Goal: Transaction & Acquisition: Download file/media

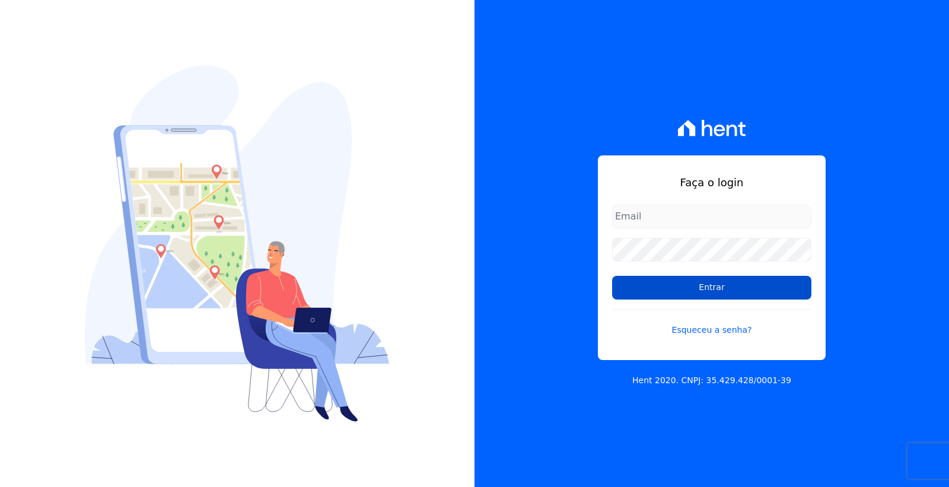
type input "[PERSON_NAME][EMAIL_ADDRESS][PERSON_NAME][DOMAIN_NAME]"
click at [709, 288] on input "Entrar" at bounding box center [711, 288] width 199 height 24
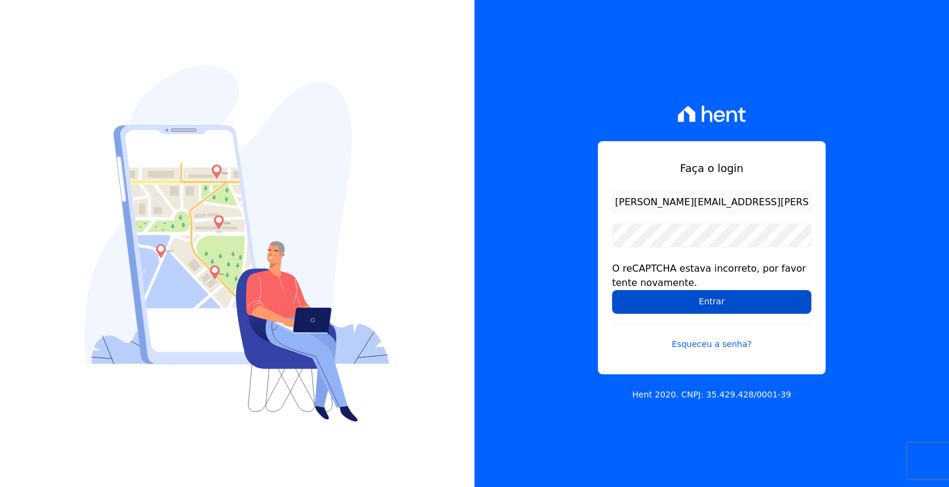
click at [685, 298] on input "Entrar" at bounding box center [711, 302] width 199 height 24
click at [684, 303] on input "Entrar" at bounding box center [711, 302] width 199 height 24
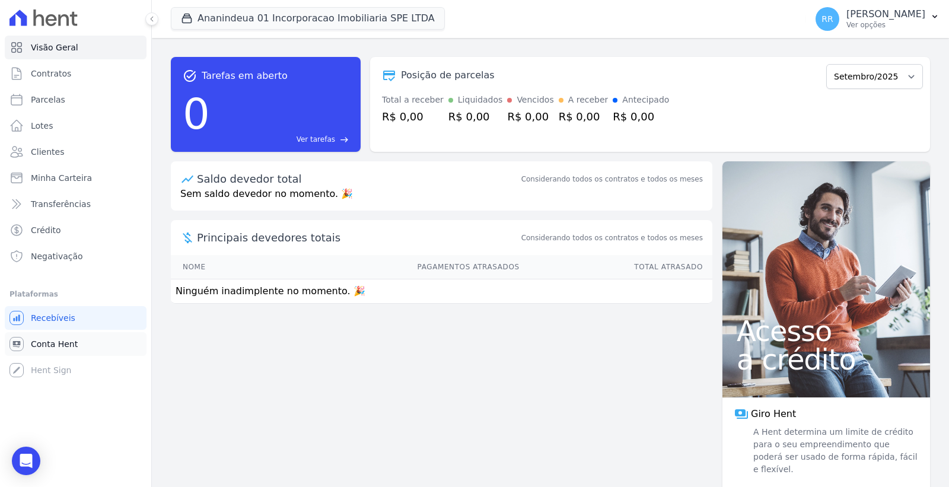
click at [69, 345] on span "Conta Hent" at bounding box center [54, 344] width 47 height 12
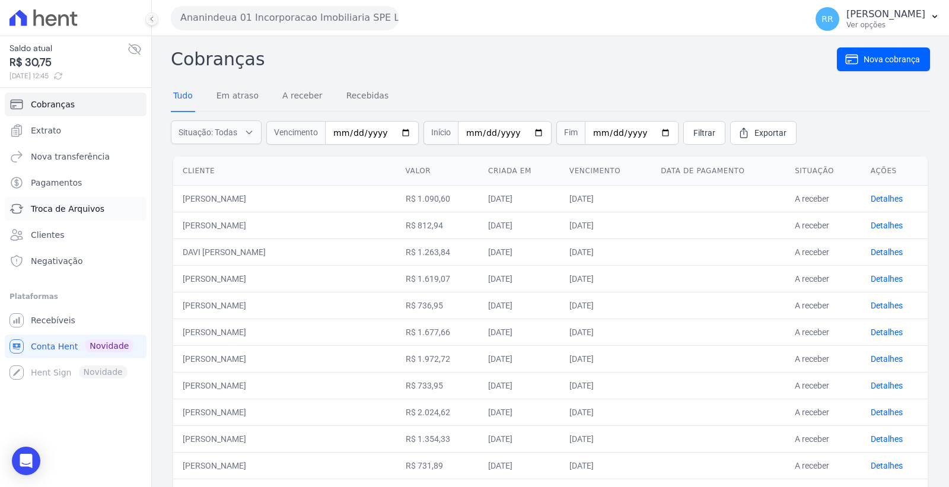
click at [96, 205] on span "Troca de Arquivos" at bounding box center [68, 209] width 74 height 12
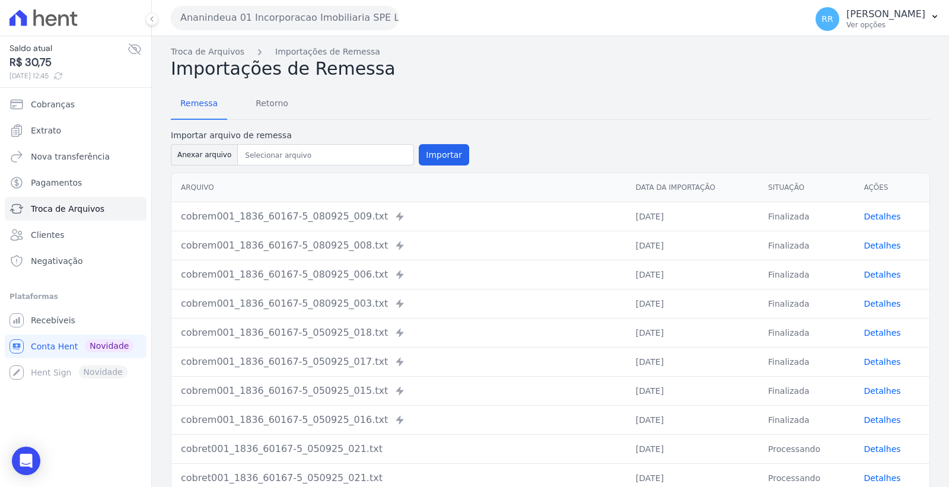
click at [246, 17] on button "Ananindeua 01 Incorporacao Imobiliaria SPE LTDA" at bounding box center [285, 18] width 228 height 24
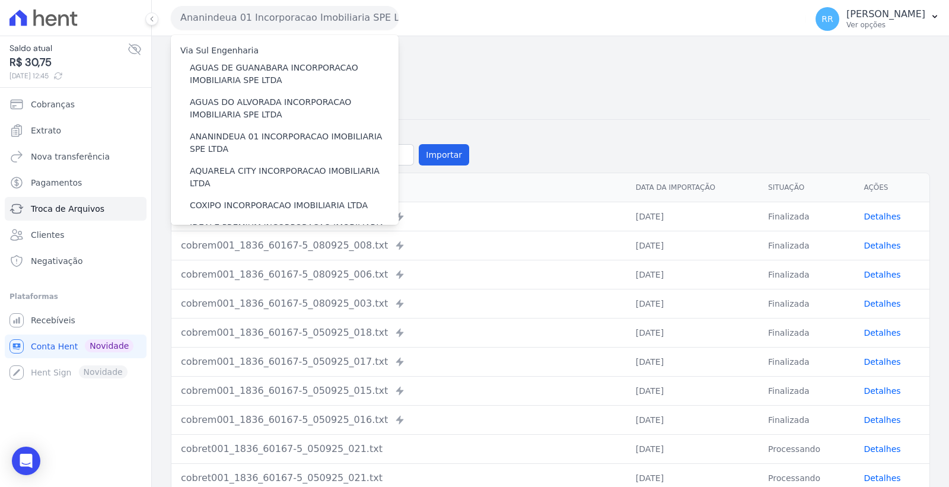
click at [246, 17] on button "Ananindeua 01 Incorporacao Imobiliaria SPE LTDA" at bounding box center [285, 18] width 228 height 24
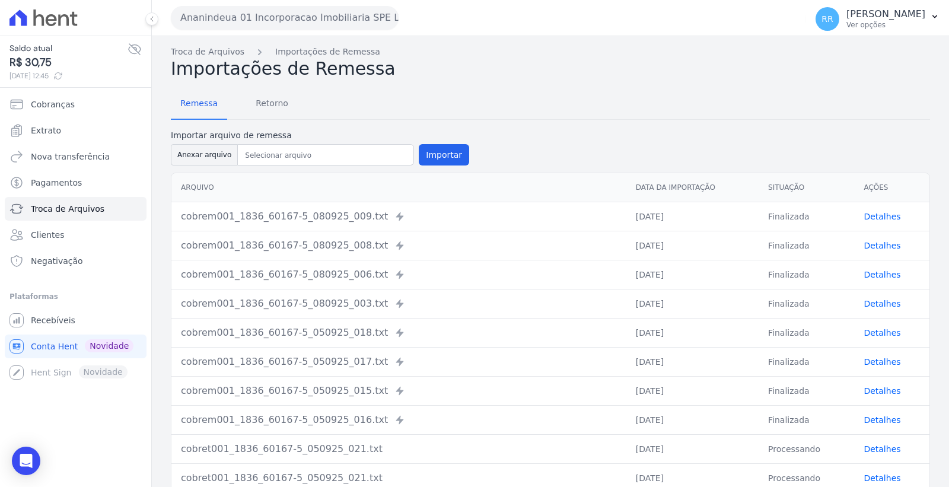
click at [246, 17] on button "Ananindeua 01 Incorporacao Imobiliaria SPE LTDA" at bounding box center [285, 18] width 228 height 24
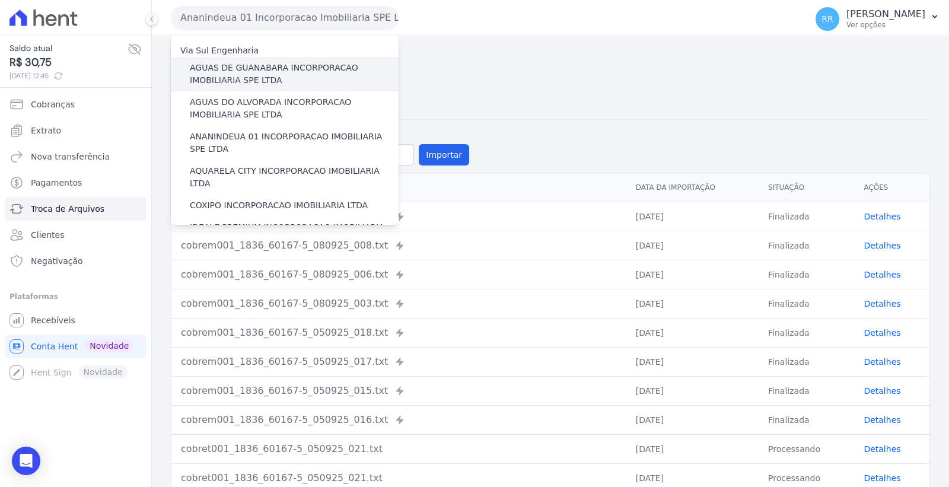
click at [273, 72] on label "AGUAS DE GUANABARA INCORPORACAO IMOBILIARIA SPE LTDA" at bounding box center [294, 74] width 209 height 25
click at [0, 0] on input "AGUAS DE GUANABARA INCORPORACAO IMOBILIARIA SPE LTDA" at bounding box center [0, 0] width 0 height 0
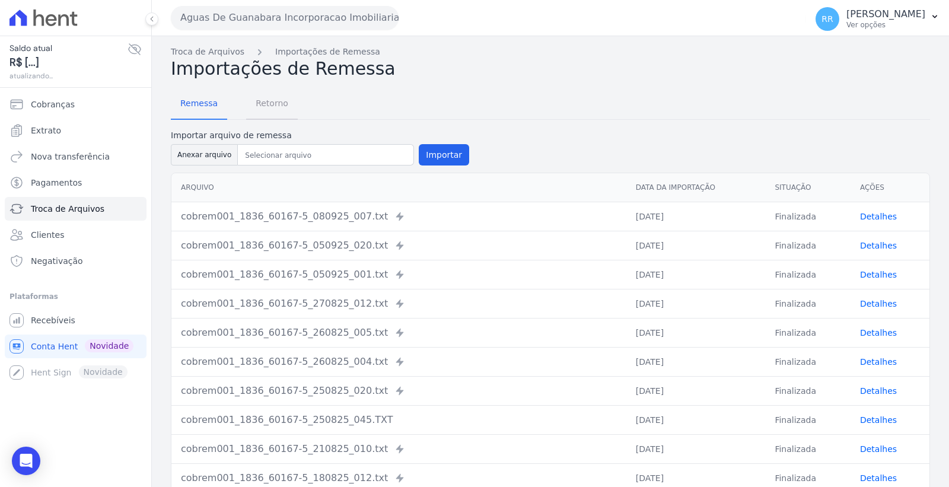
click at [265, 114] on span "Retorno" at bounding box center [272, 103] width 47 height 24
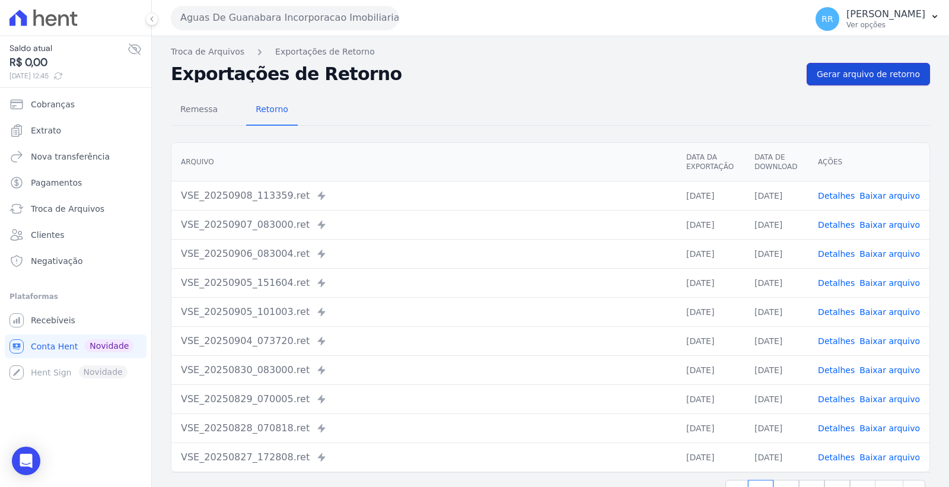
click at [832, 68] on span "Gerar arquivo de retorno" at bounding box center [868, 74] width 103 height 12
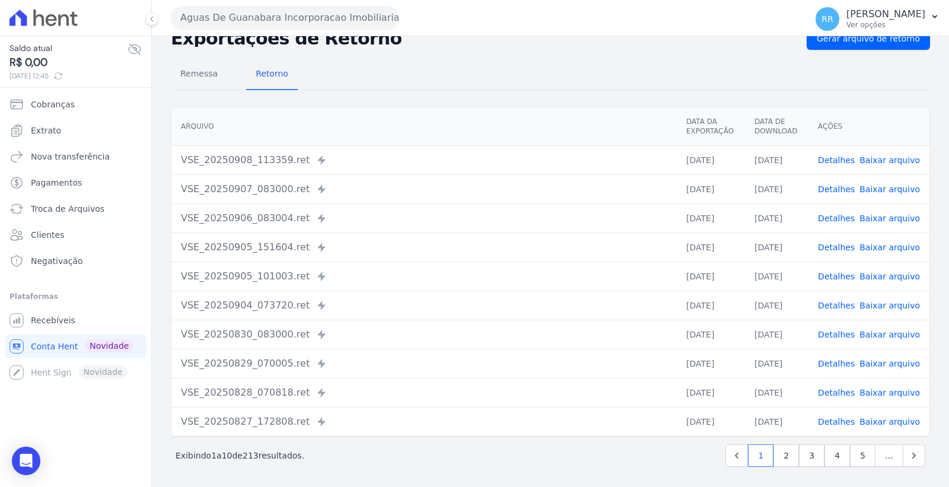
scroll to position [77, 0]
click at [714, 224] on td "06/09/2025" at bounding box center [711, 216] width 68 height 29
click at [874, 216] on link "Baixar arquivo" at bounding box center [890, 216] width 61 height 9
click at [877, 186] on link "Baixar arquivo" at bounding box center [890, 187] width 61 height 9
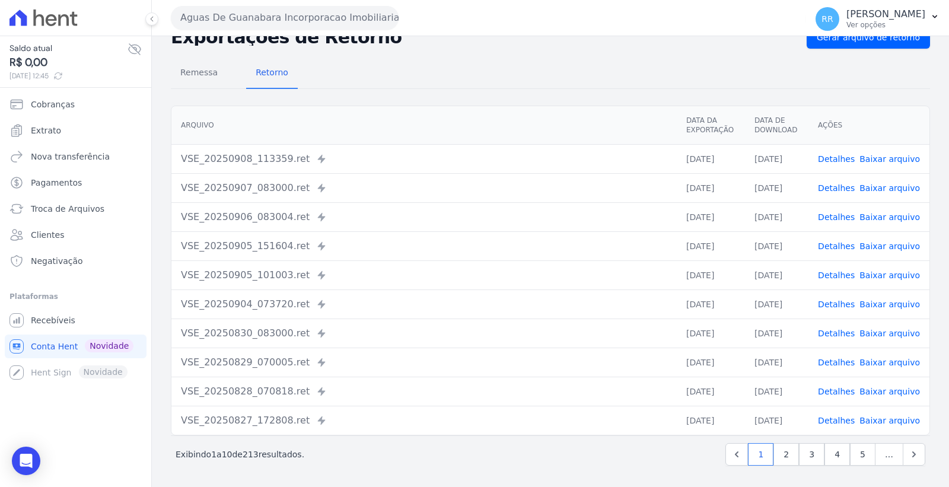
click at [874, 157] on link "Baixar arquivo" at bounding box center [890, 158] width 61 height 9
click at [265, 12] on button "Aguas De Guanabara Incorporacao Imobiliaria SPE LTDA" at bounding box center [285, 18] width 228 height 24
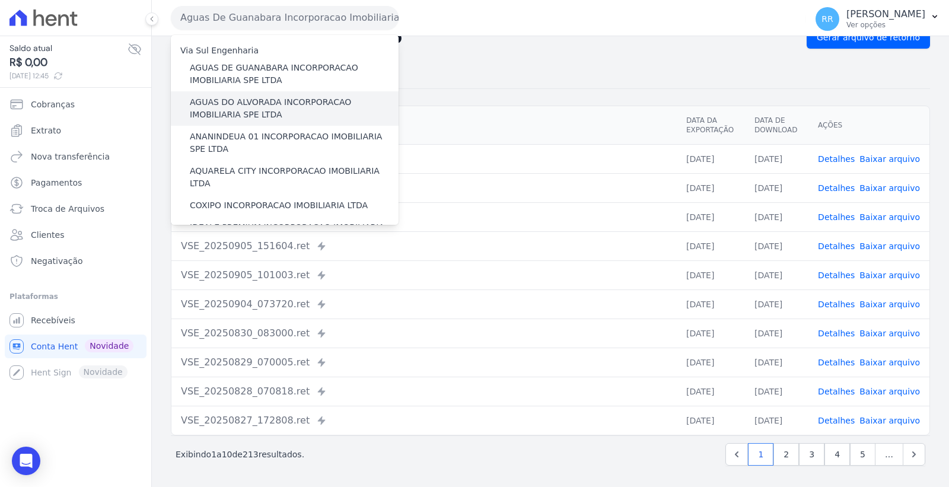
click at [273, 98] on label "AGUAS DO ALVORADA INCORPORACAO IMOBILIARIA SPE LTDA" at bounding box center [294, 108] width 209 height 25
click at [0, 0] on input "AGUAS DO ALVORADA INCORPORACAO IMOBILIARIA SPE LTDA" at bounding box center [0, 0] width 0 height 0
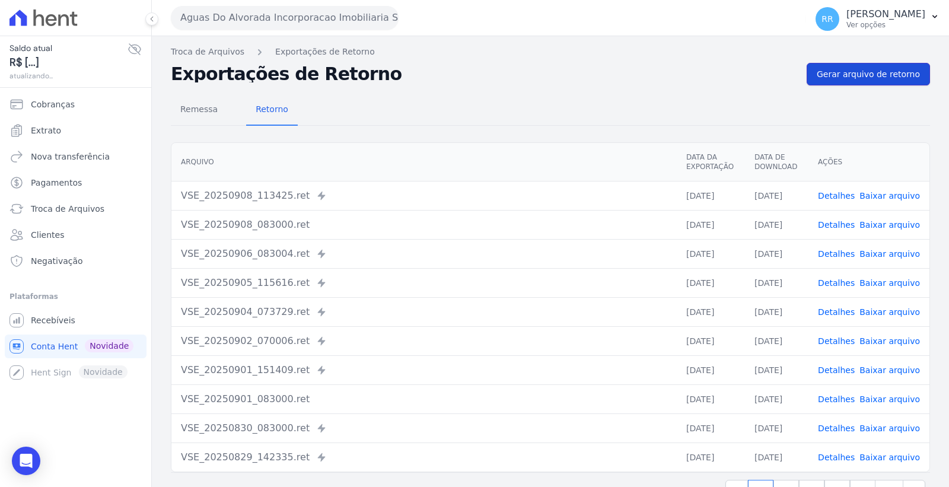
click at [838, 81] on link "Gerar arquivo de retorno" at bounding box center [868, 74] width 123 height 23
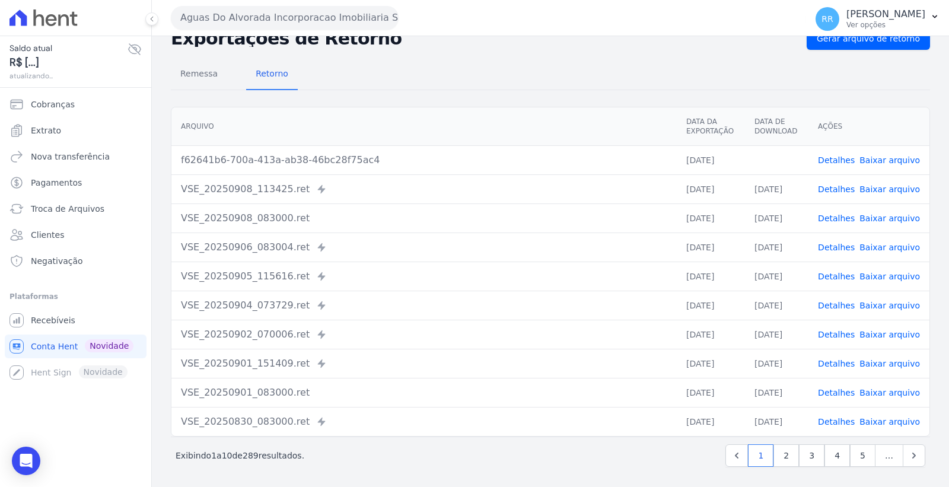
scroll to position [77, 0]
click at [882, 242] on link "Baixar arquivo" at bounding box center [890, 245] width 61 height 9
click at [884, 216] on link "Baixar arquivo" at bounding box center [890, 216] width 61 height 9
click at [880, 187] on link "Baixar arquivo" at bounding box center [890, 187] width 61 height 9
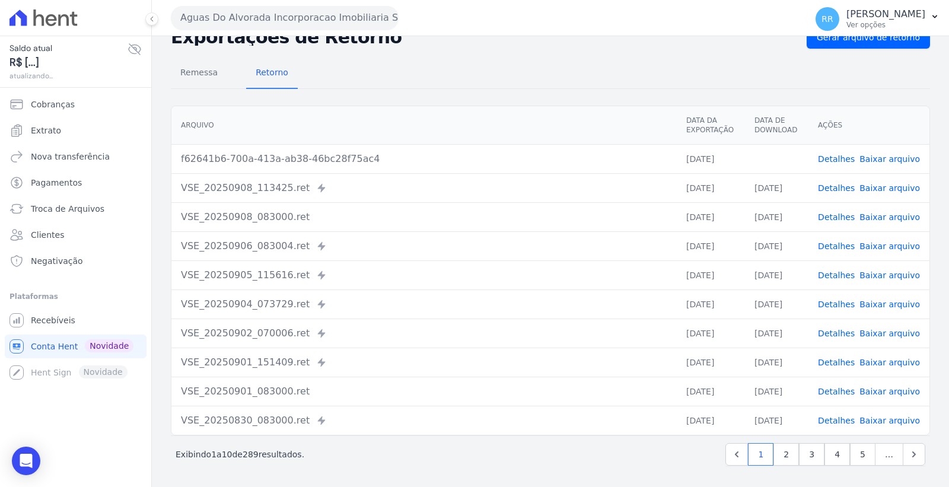
click at [877, 157] on link "Baixar arquivo" at bounding box center [890, 158] width 61 height 9
click at [289, 20] on button "Aguas Do Alvorada Incorporacao Imobiliaria SPE LTDA" at bounding box center [285, 18] width 228 height 24
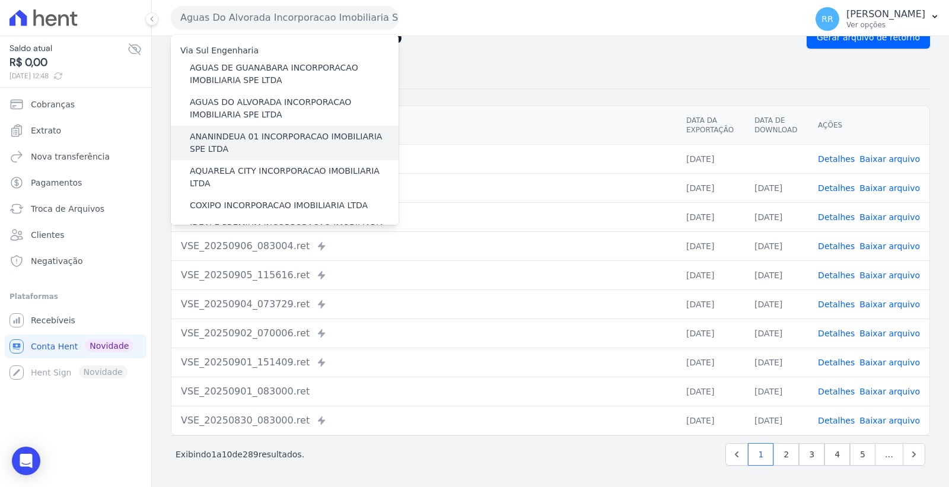
click at [279, 134] on label "ANANINDEUA 01 INCORPORACAO IMOBILIARIA SPE LTDA" at bounding box center [294, 143] width 209 height 25
click at [0, 0] on input "ANANINDEUA 01 INCORPORACAO IMOBILIARIA SPE LTDA" at bounding box center [0, 0] width 0 height 0
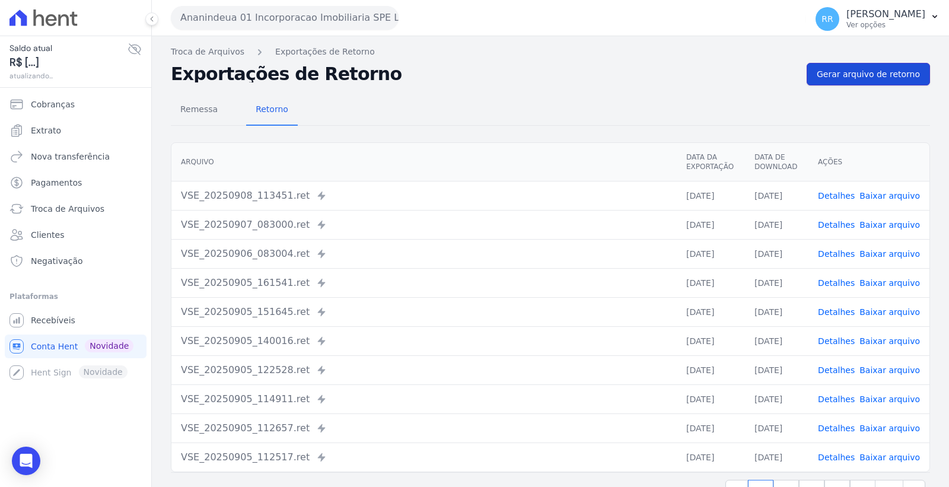
click at [864, 67] on link "Gerar arquivo de retorno" at bounding box center [868, 74] width 123 height 23
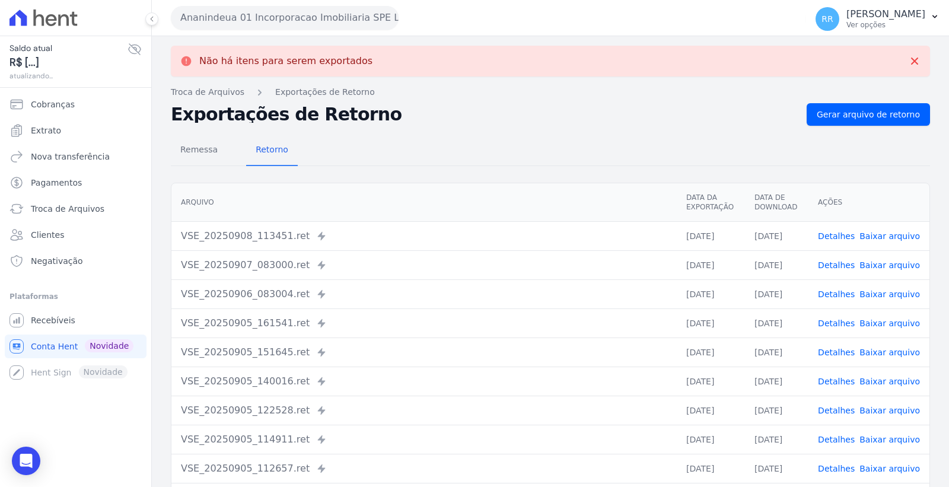
click at [890, 293] on link "Baixar arquivo" at bounding box center [890, 293] width 61 height 9
click at [903, 262] on link "Baixar arquivo" at bounding box center [890, 264] width 61 height 9
click at [887, 233] on link "Baixar arquivo" at bounding box center [890, 235] width 61 height 9
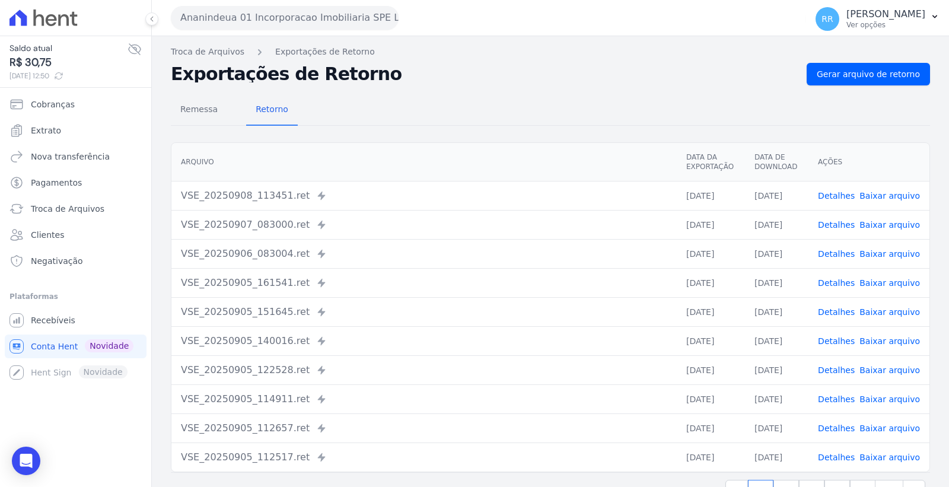
click at [311, 16] on button "Ananindeua 01 Incorporacao Imobiliaria SPE LTDA" at bounding box center [285, 18] width 228 height 24
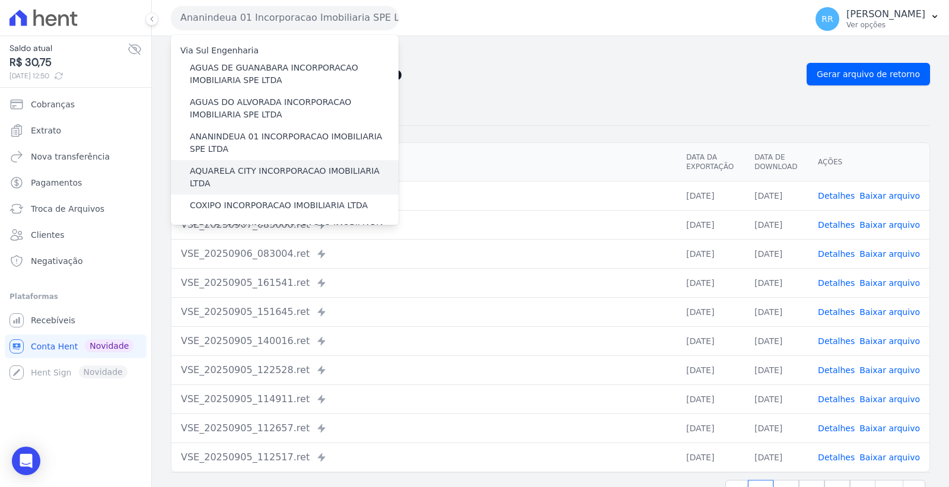
click at [279, 168] on label "AQUARELA CITY INCORPORACAO IMOBILIARIA LTDA" at bounding box center [294, 177] width 209 height 25
click at [0, 0] on input "AQUARELA CITY INCORPORACAO IMOBILIARIA LTDA" at bounding box center [0, 0] width 0 height 0
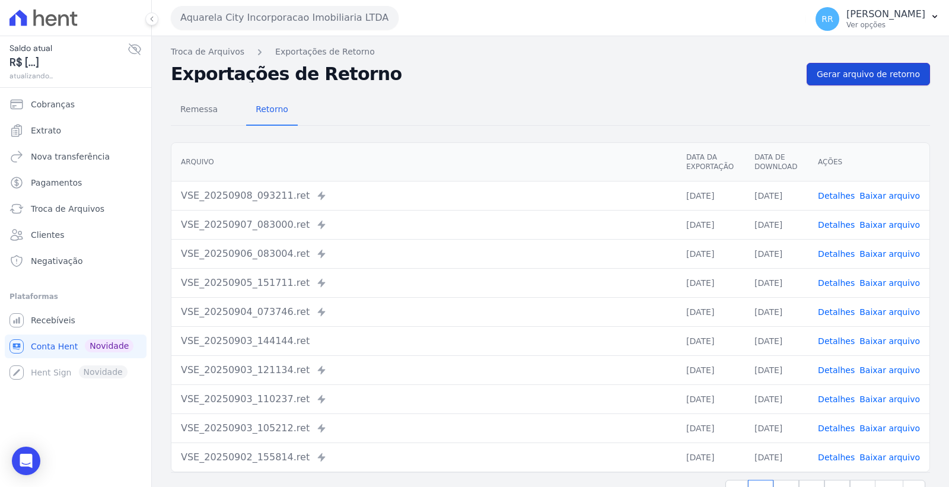
click at [885, 74] on span "Gerar arquivo de retorno" at bounding box center [868, 74] width 103 height 12
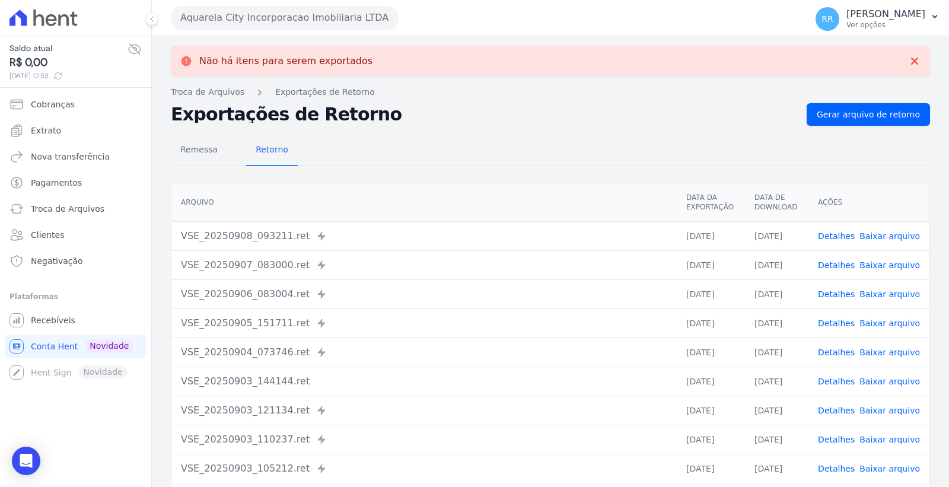
click at [884, 292] on link "Baixar arquivo" at bounding box center [890, 293] width 61 height 9
click at [905, 264] on link "Baixar arquivo" at bounding box center [890, 264] width 61 height 9
click at [891, 234] on link "Baixar arquivo" at bounding box center [890, 235] width 61 height 9
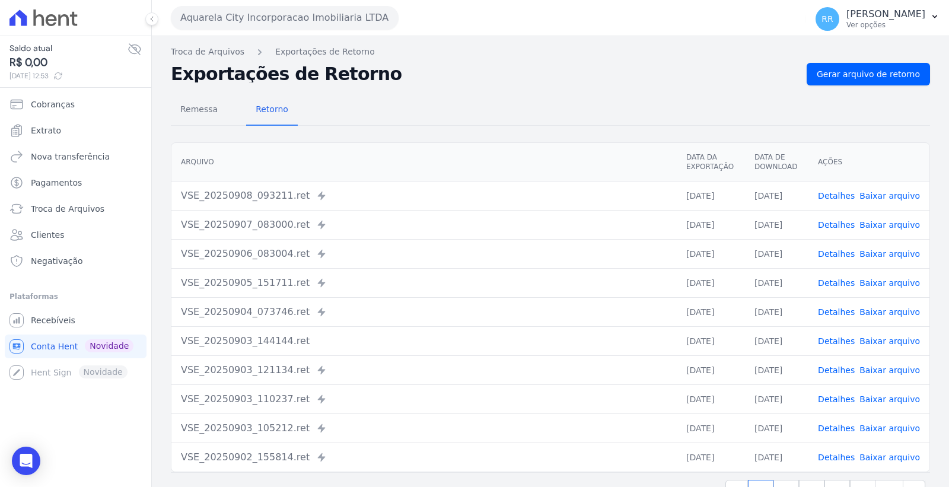
click at [327, 20] on button "Aquarela City Incorporacao Imobiliaria LTDA" at bounding box center [285, 18] width 228 height 24
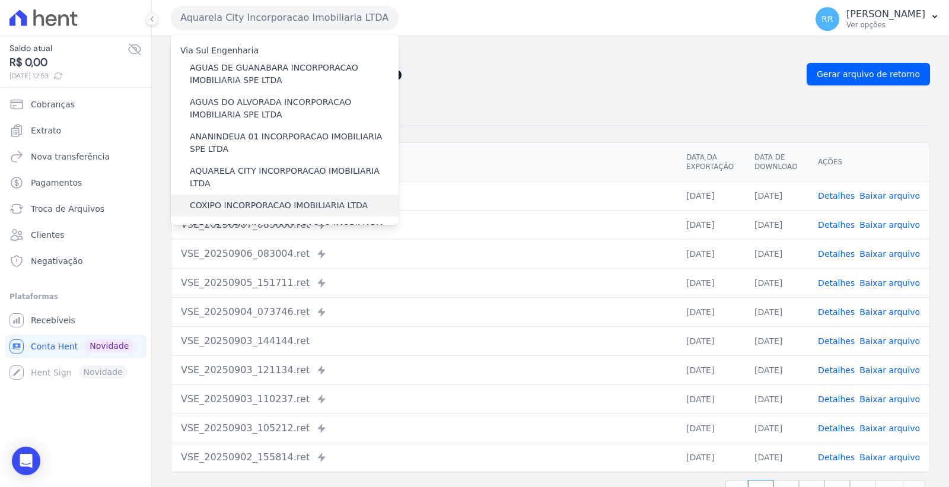
click at [279, 199] on label "COXIPO INCORPORACAO IMOBILIARIA LTDA" at bounding box center [279, 205] width 178 height 12
click at [0, 0] on input "COXIPO INCORPORACAO IMOBILIARIA LTDA" at bounding box center [0, 0] width 0 height 0
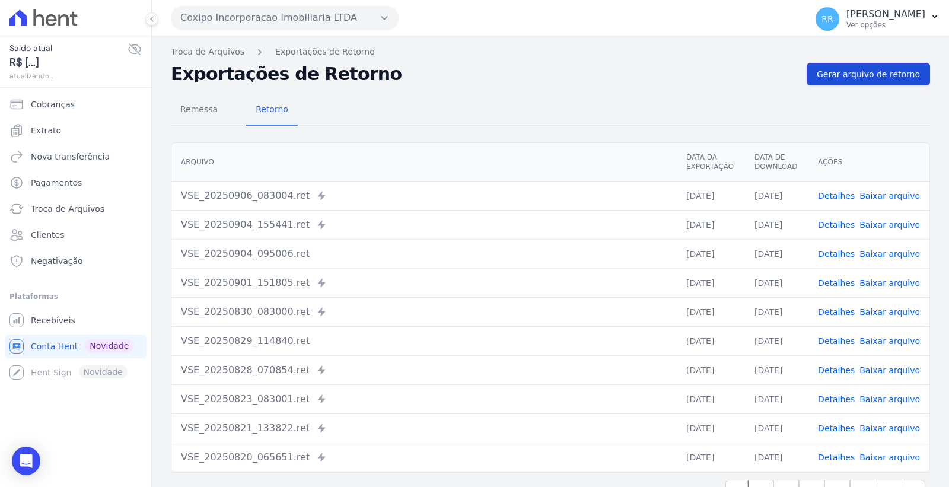
click at [830, 79] on span "Gerar arquivo de retorno" at bounding box center [868, 74] width 103 height 12
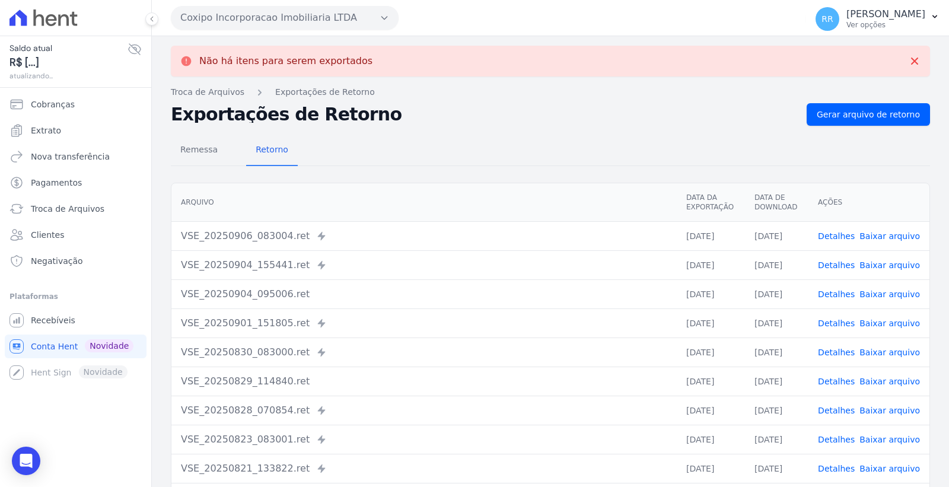
click at [885, 235] on link "Baixar arquivo" at bounding box center [890, 235] width 61 height 9
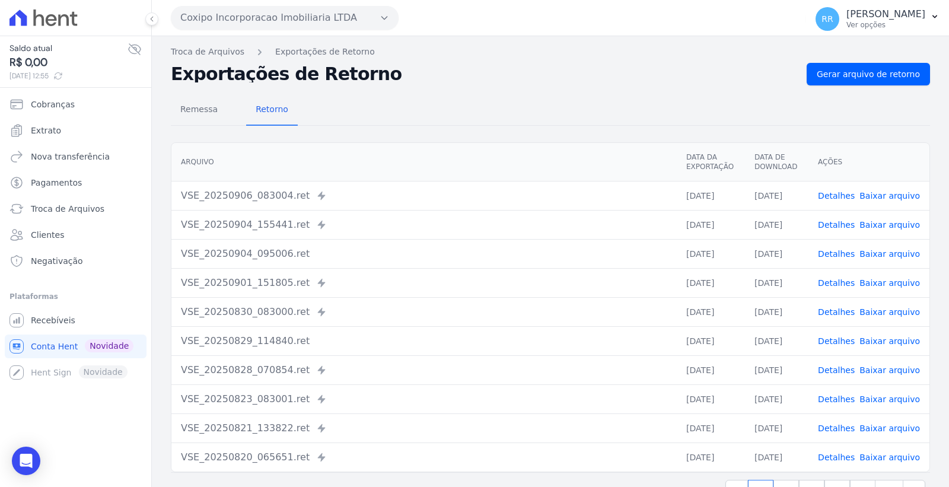
click at [271, 16] on button "Coxipo Incorporacao Imobiliaria LTDA" at bounding box center [285, 18] width 228 height 24
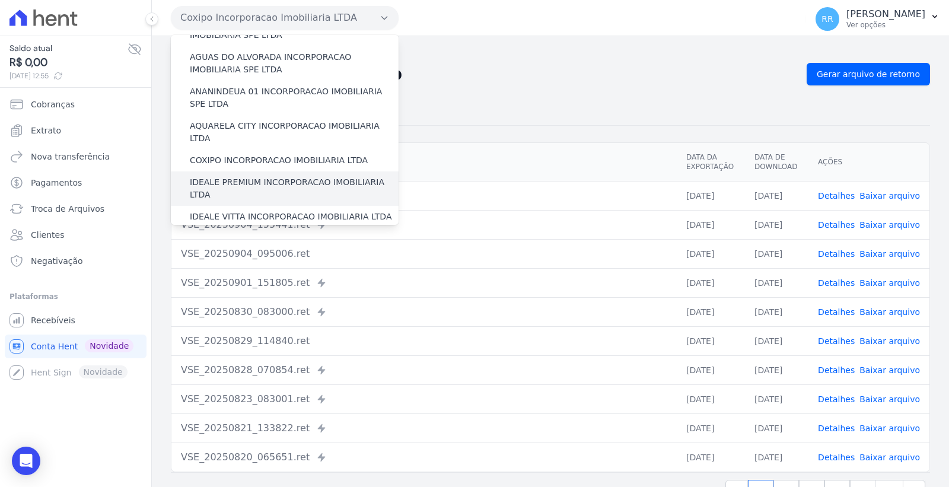
scroll to position [66, 0]
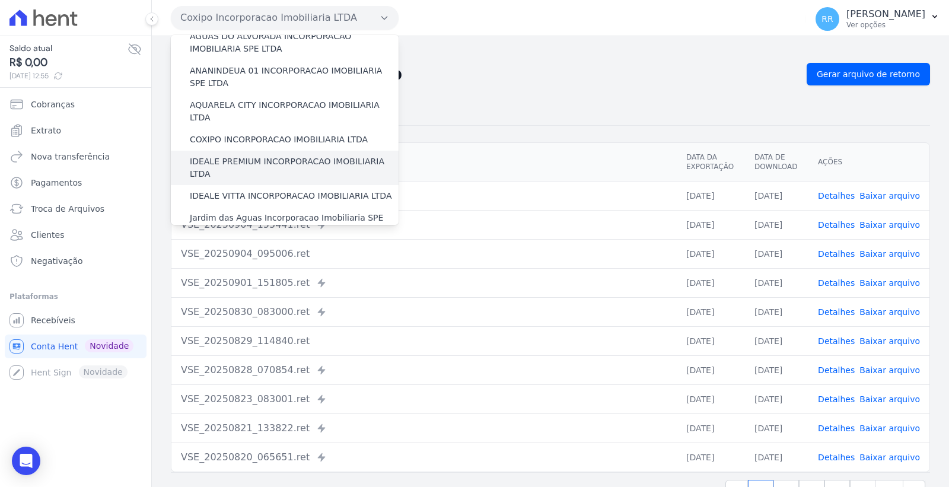
click at [293, 155] on label "IDEALE PREMIUM INCORPORACAO IMOBILIARIA LTDA" at bounding box center [294, 167] width 209 height 25
click at [0, 0] on input "IDEALE PREMIUM INCORPORACAO IMOBILIARIA LTDA" at bounding box center [0, 0] width 0 height 0
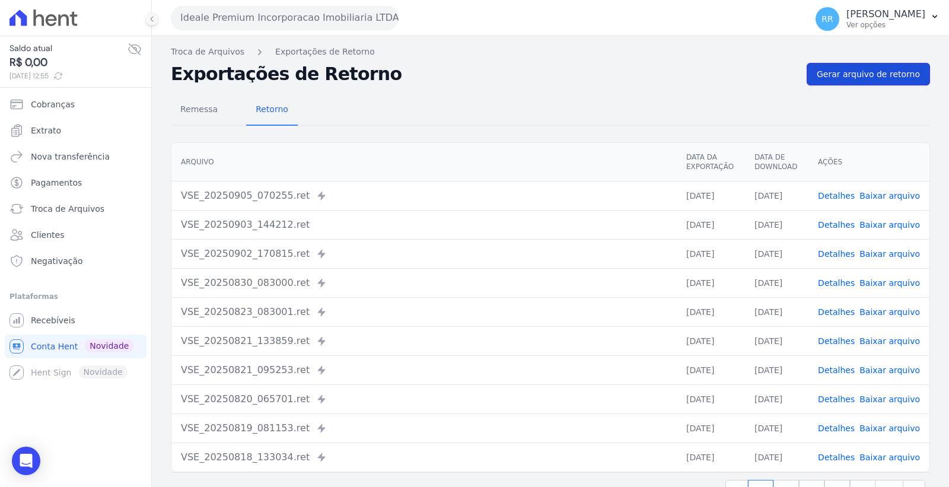
click at [854, 69] on span "Gerar arquivo de retorno" at bounding box center [868, 74] width 103 height 12
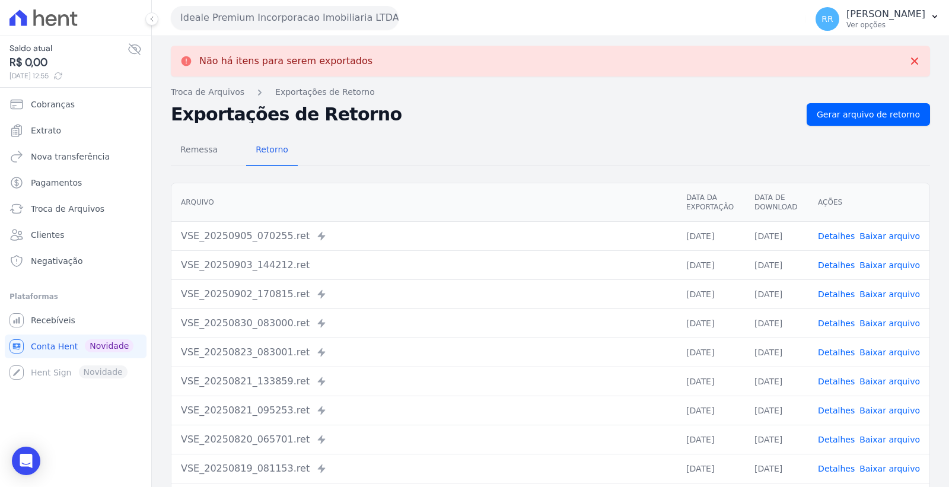
click at [274, 20] on button "Ideale Premium Incorporacao Imobiliaria LTDA" at bounding box center [285, 18] width 228 height 24
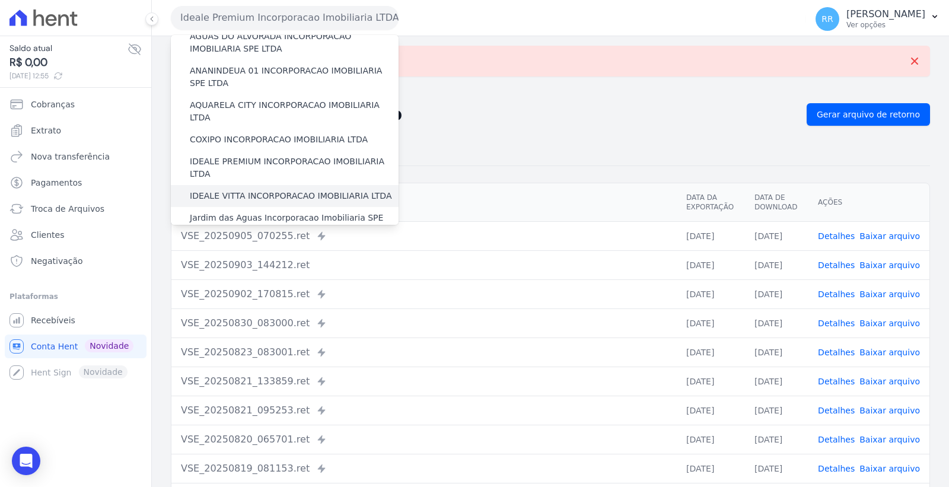
click at [281, 190] on label "IDEALE VITTA INCORPORACAO IMOBILIARIA LTDA" at bounding box center [291, 196] width 202 height 12
click at [0, 0] on input "IDEALE VITTA INCORPORACAO IMOBILIARIA LTDA" at bounding box center [0, 0] width 0 height 0
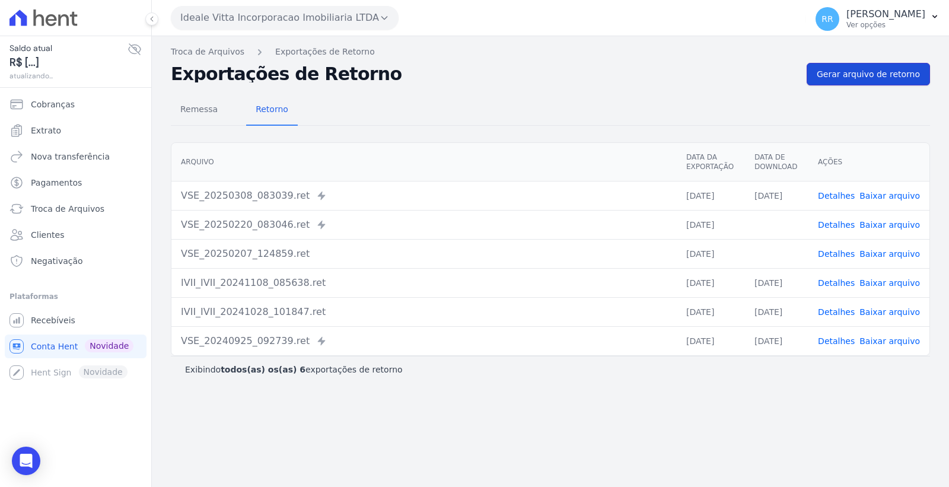
click at [875, 74] on span "Gerar arquivo de retorno" at bounding box center [868, 74] width 103 height 12
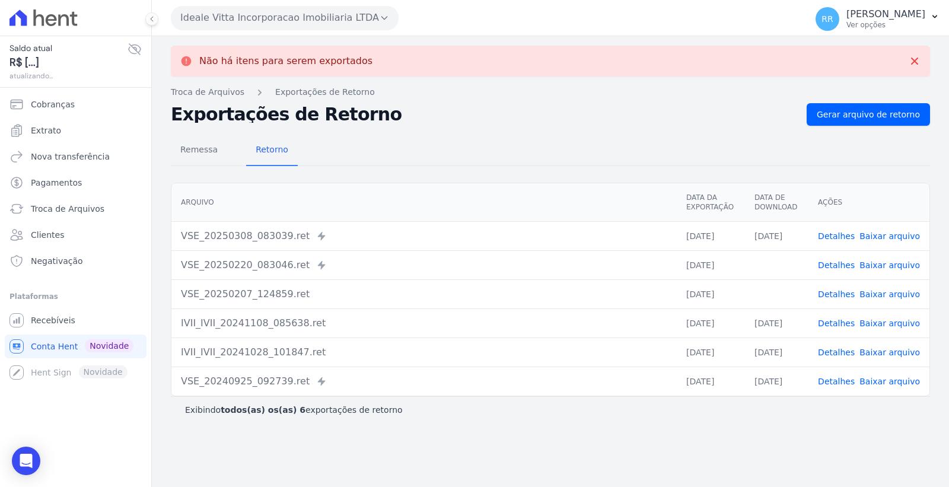
click at [256, 2] on div "Ideale Vitta Incorporacao Imobiliaria LTDA Via Sul Engenharia AGUAS DE GUANABAR…" at bounding box center [486, 17] width 631 height 37
click at [250, 11] on button "Ideale Vitta Incorporacao Imobiliaria LTDA" at bounding box center [285, 18] width 228 height 24
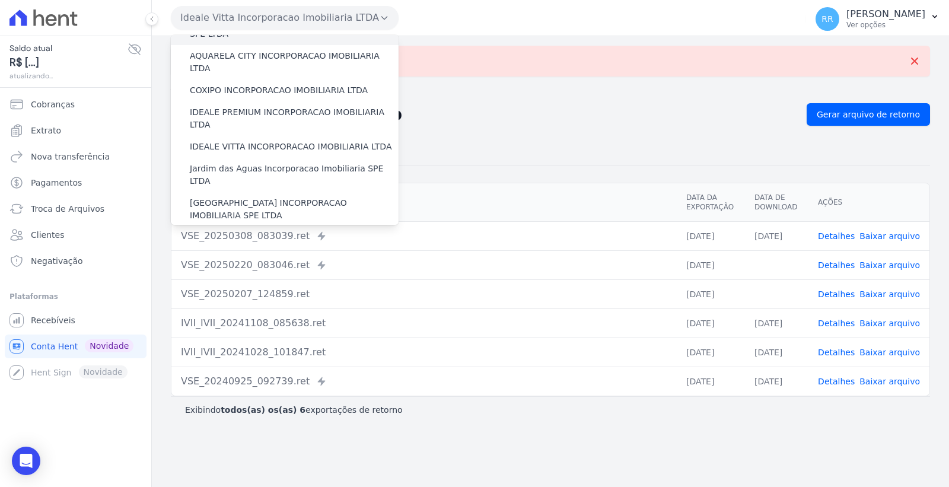
scroll to position [132, 0]
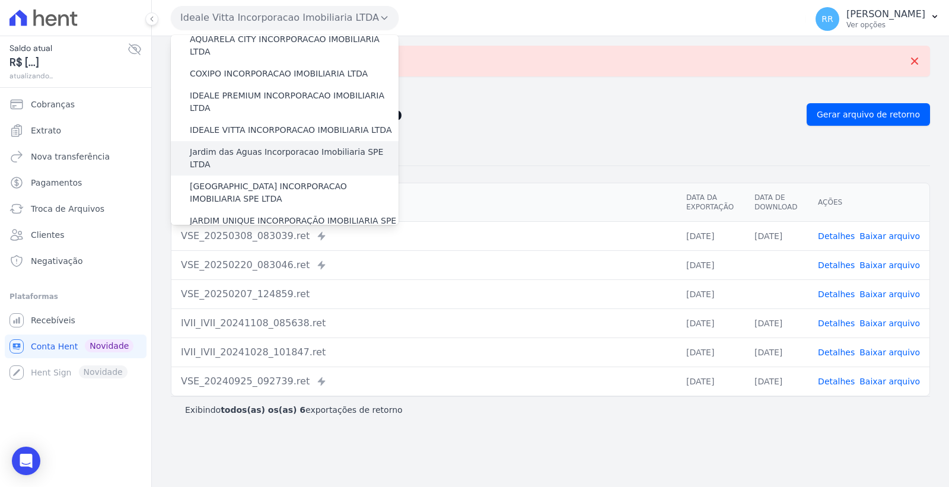
click at [285, 146] on label "Jardim das Aguas Incorporacao Imobiliaria SPE LTDA" at bounding box center [294, 158] width 209 height 25
click at [0, 0] on input "Jardim das Aguas Incorporacao Imobiliaria SPE LTDA" at bounding box center [0, 0] width 0 height 0
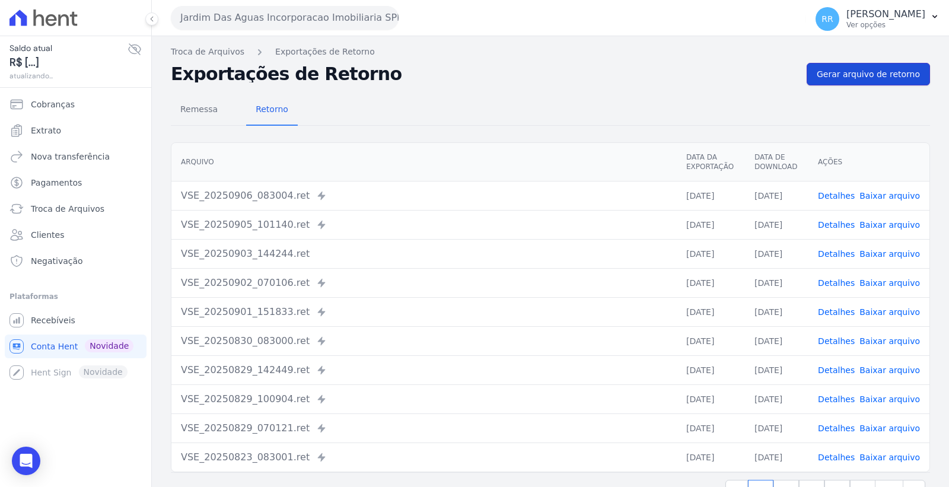
click at [847, 84] on link "Gerar arquivo de retorno" at bounding box center [868, 74] width 123 height 23
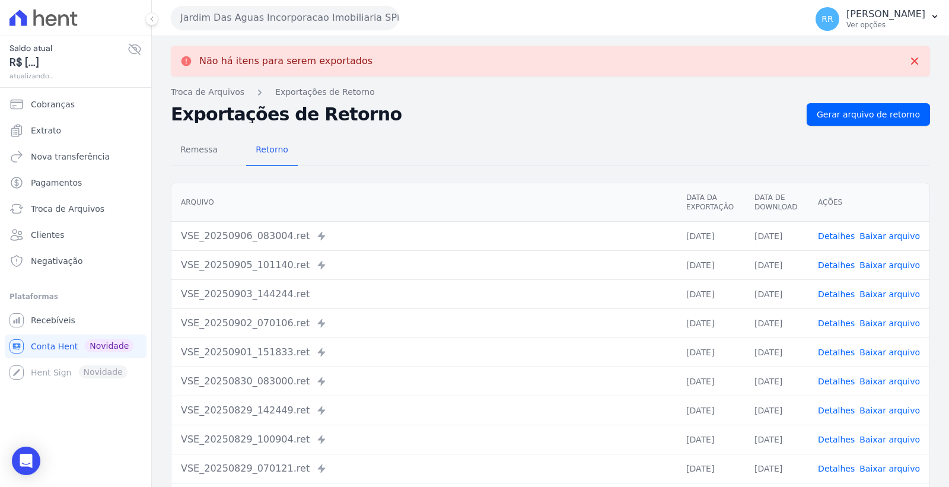
drag, startPoint x: 876, startPoint y: 231, endPoint x: 838, endPoint y: 233, distance: 38.0
click at [875, 232] on link "Baixar arquivo" at bounding box center [890, 235] width 61 height 9
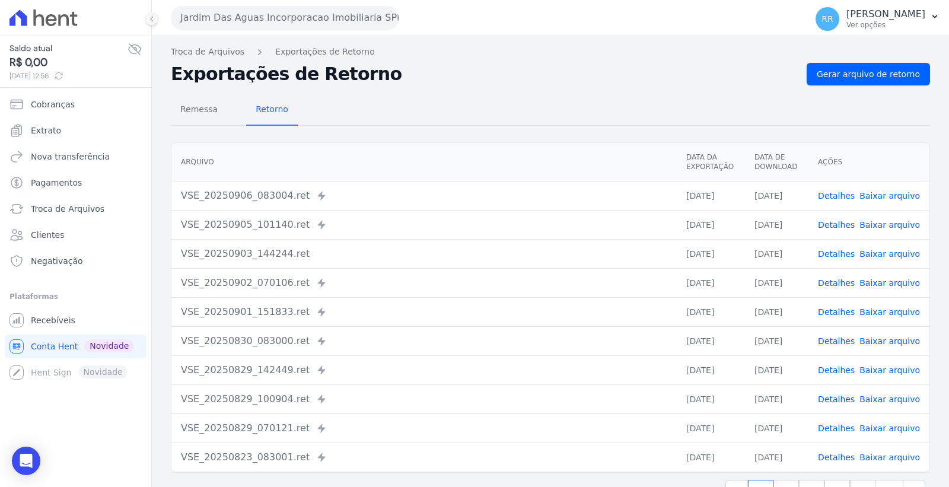
click at [266, 13] on button "Jardim Das Aguas Incorporacao Imobiliaria SPE LTDA" at bounding box center [285, 18] width 228 height 24
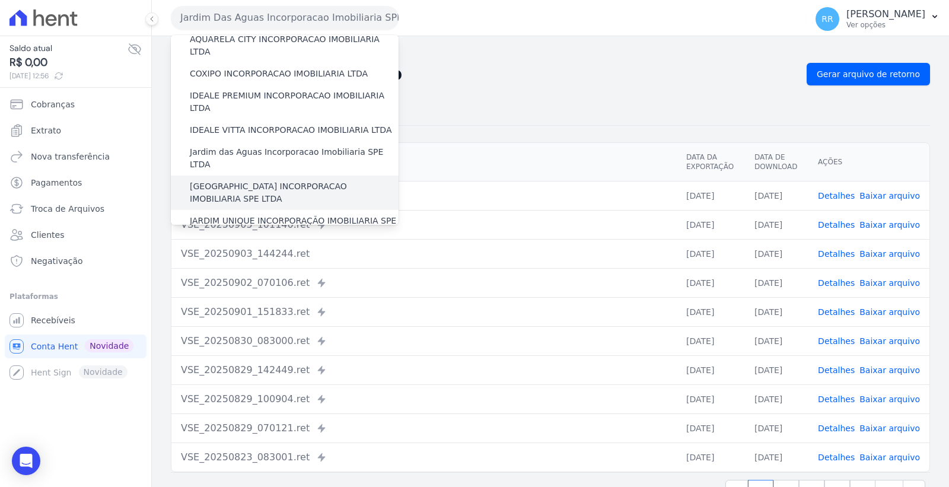
click at [288, 180] on label "[GEOGRAPHIC_DATA] INCORPORACAO IMOBILIARIA SPE LTDA" at bounding box center [294, 192] width 209 height 25
click at [0, 0] on input "[GEOGRAPHIC_DATA] INCORPORACAO IMOBILIARIA SPE LTDA" at bounding box center [0, 0] width 0 height 0
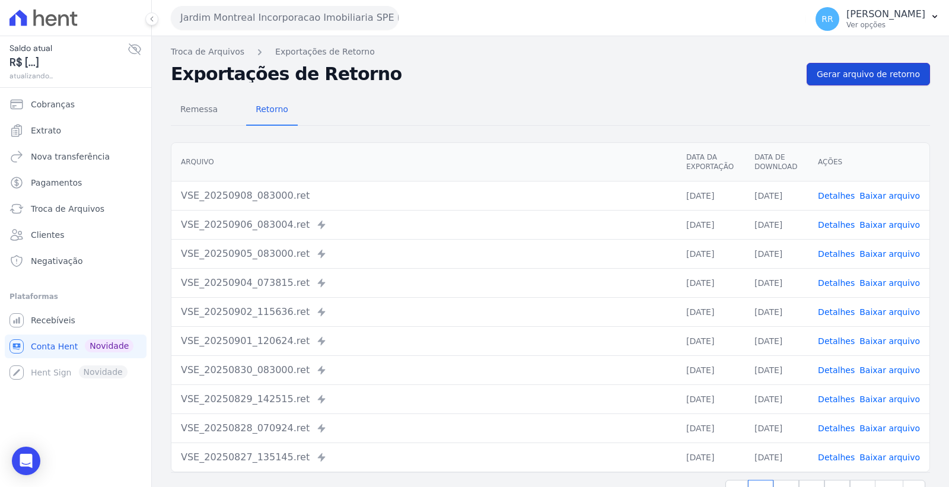
click at [863, 69] on span "Gerar arquivo de retorno" at bounding box center [868, 74] width 103 height 12
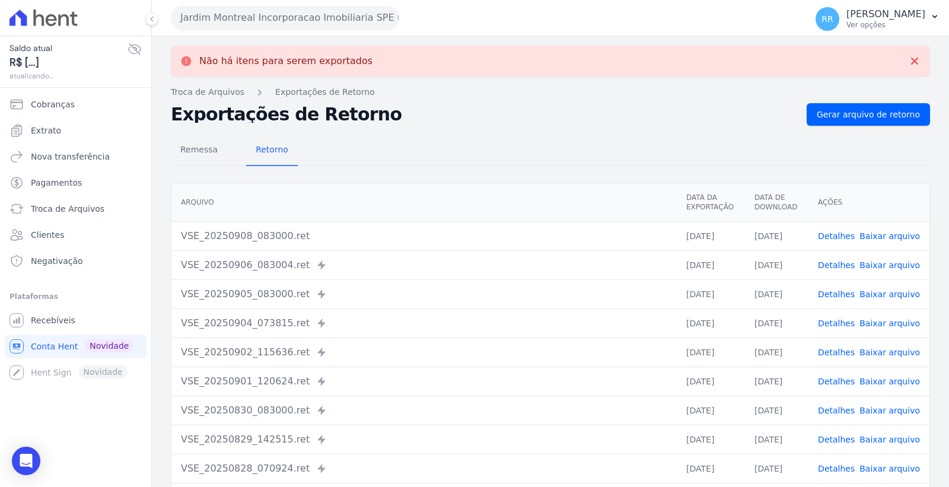
click at [250, 15] on button "Jardim Montreal Incorporacao Imobiliaria SPE LTDA" at bounding box center [285, 18] width 228 height 24
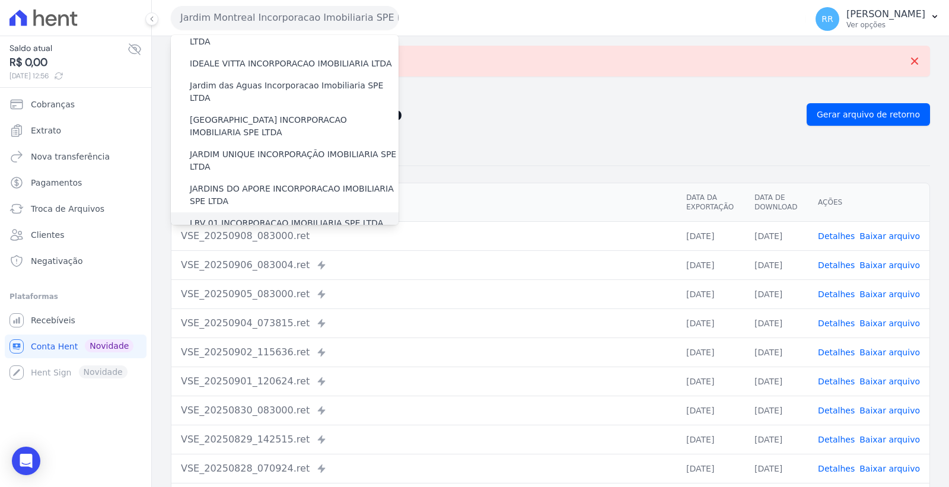
scroll to position [198, 0]
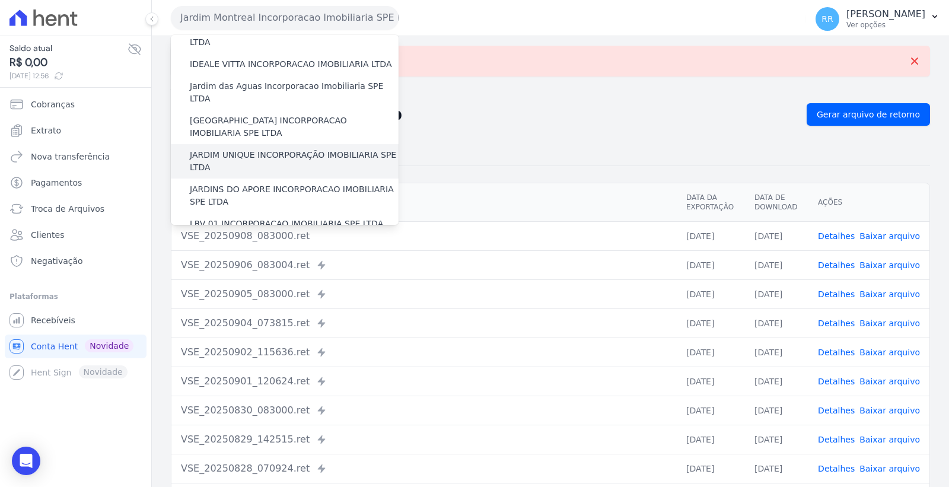
click at [289, 149] on label "JARDIM UNIQUE INCORPORAÇÃO IMOBILIARIA SPE LTDA" at bounding box center [294, 161] width 209 height 25
click at [0, 0] on input "JARDIM UNIQUE INCORPORAÇÃO IMOBILIARIA SPE LTDA" at bounding box center [0, 0] width 0 height 0
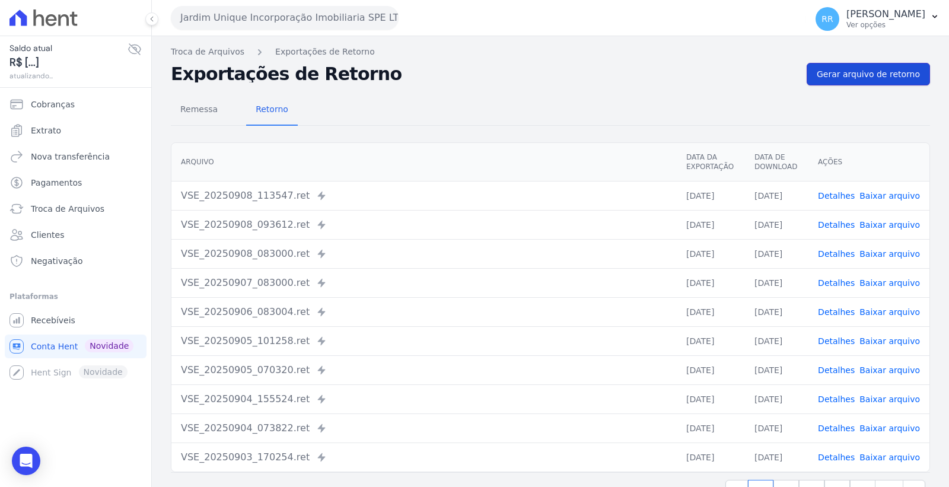
click at [860, 74] on span "Gerar arquivo de retorno" at bounding box center [868, 74] width 103 height 12
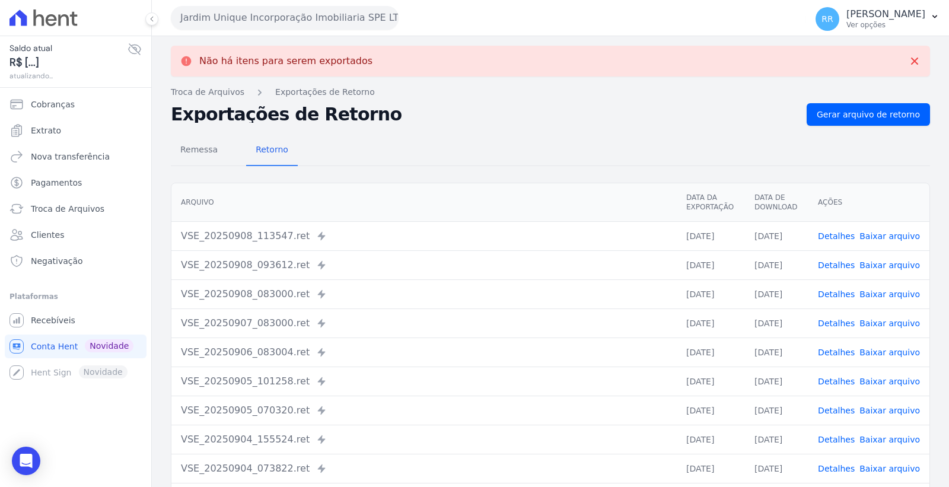
click at [268, 23] on button "Jardim Unique Incorporação Imobiliaria SPE LTDA" at bounding box center [285, 18] width 228 height 24
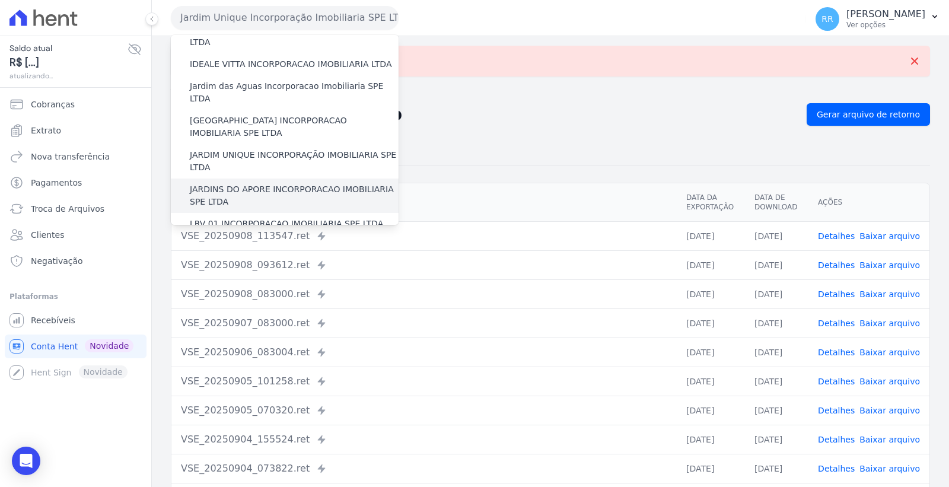
click at [304, 183] on label "JARDINS DO APORE INCORPORACAO IMOBILIARIA SPE LTDA" at bounding box center [294, 195] width 209 height 25
click at [0, 0] on input "JARDINS DO APORE INCORPORACAO IMOBILIARIA SPE LTDA" at bounding box center [0, 0] width 0 height 0
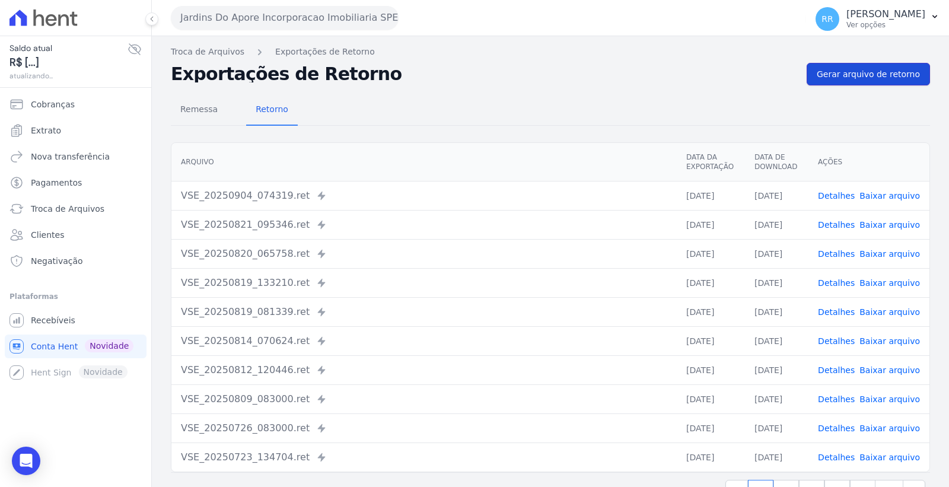
click at [857, 76] on span "Gerar arquivo de retorno" at bounding box center [868, 74] width 103 height 12
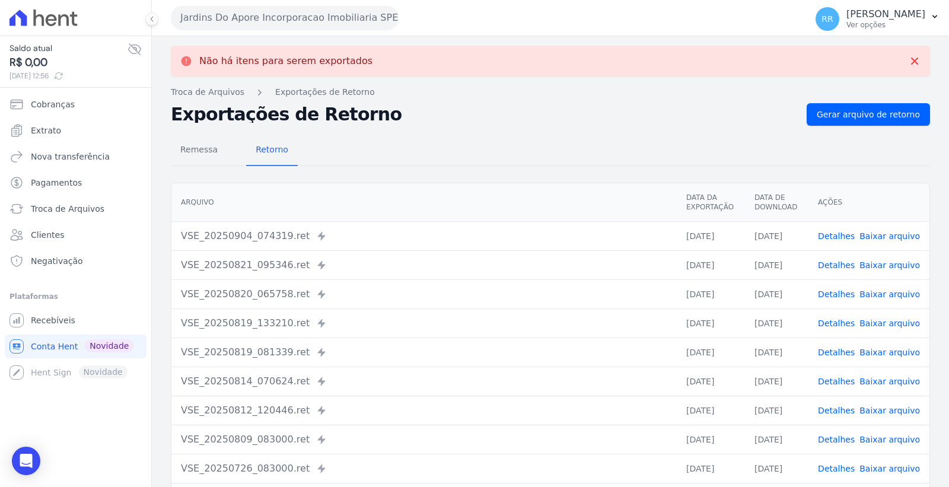
click at [263, 14] on button "Jardins Do Apore Incorporacao Imobiliaria SPE LTDA" at bounding box center [285, 18] width 228 height 24
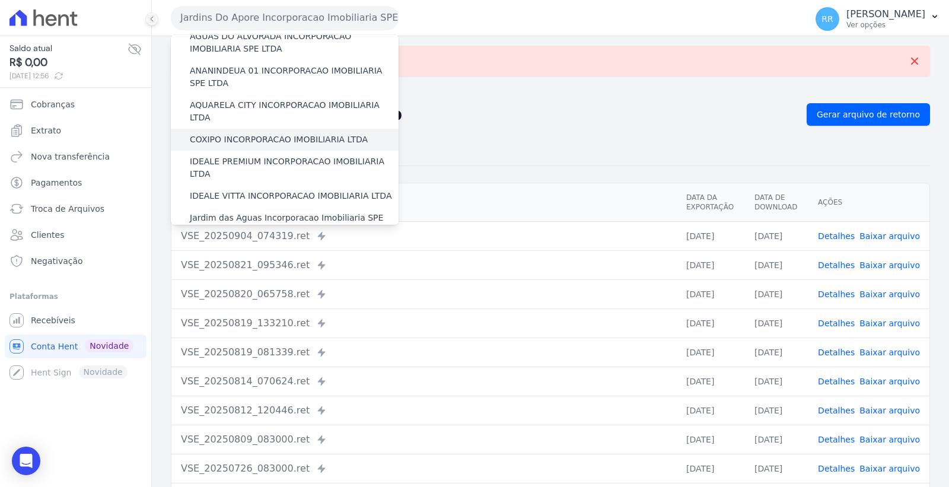
scroll to position [132, 0]
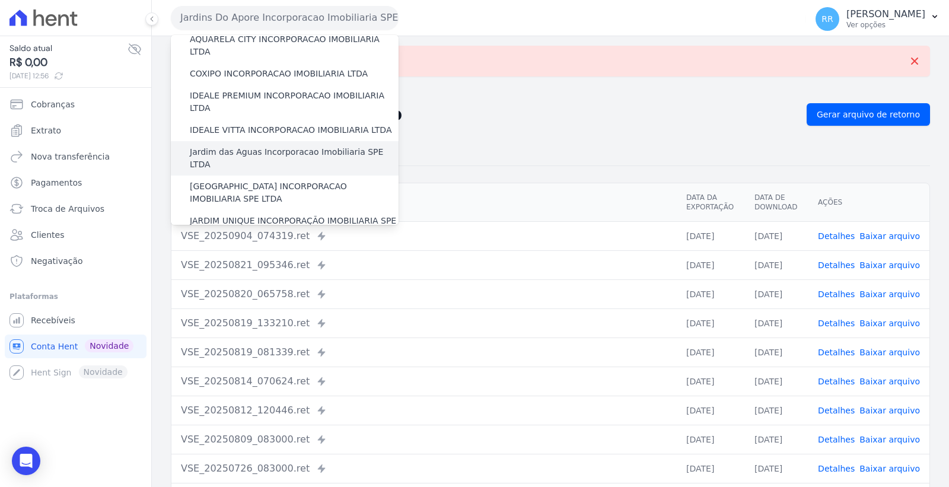
click at [270, 146] on label "Jardim das Aguas Incorporacao Imobiliaria SPE LTDA" at bounding box center [294, 158] width 209 height 25
click at [0, 0] on input "Jardim das Aguas Incorporacao Imobiliaria SPE LTDA" at bounding box center [0, 0] width 0 height 0
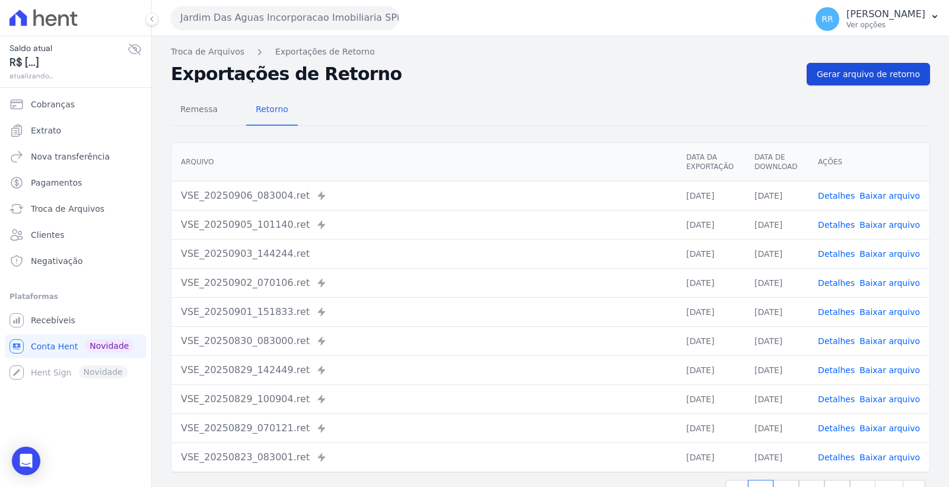
click at [851, 63] on link "Gerar arquivo de retorno" at bounding box center [868, 74] width 123 height 23
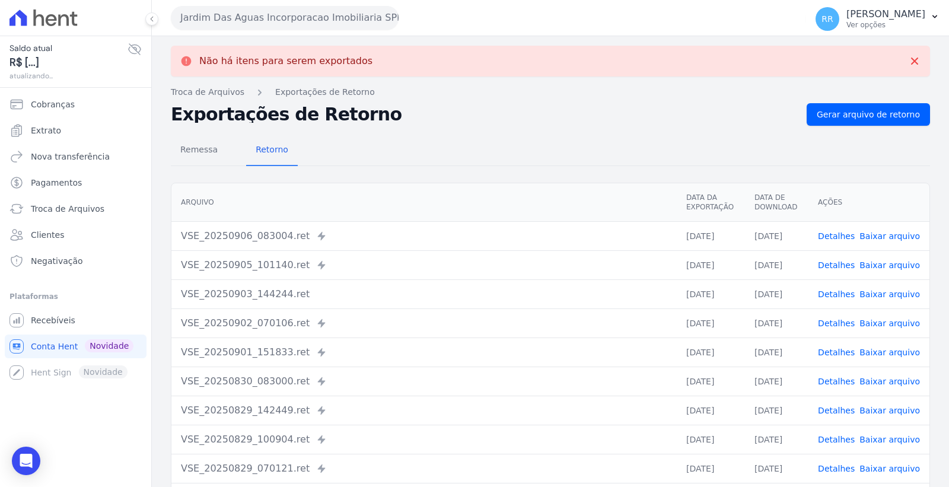
click at [885, 235] on link "Baixar arquivo" at bounding box center [890, 235] width 61 height 9
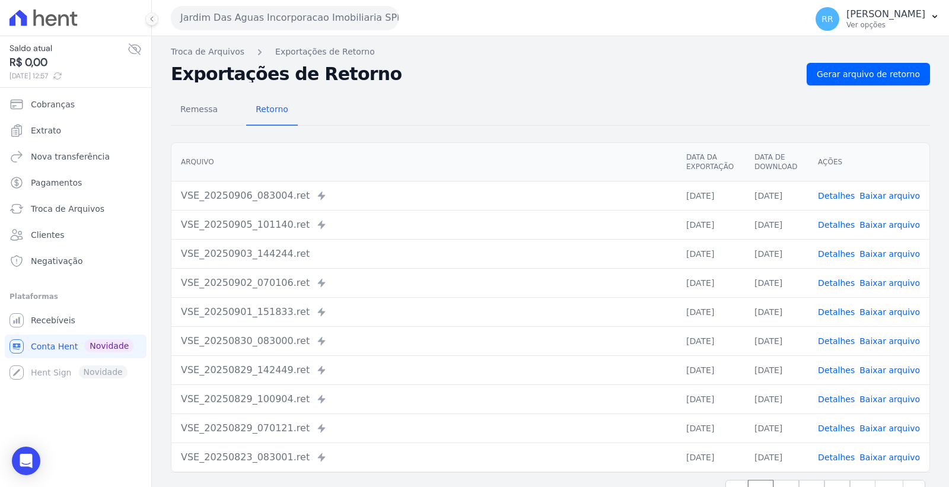
click at [268, 19] on button "Jardim Das Aguas Incorporacao Imobiliaria SPE LTDA" at bounding box center [285, 18] width 228 height 24
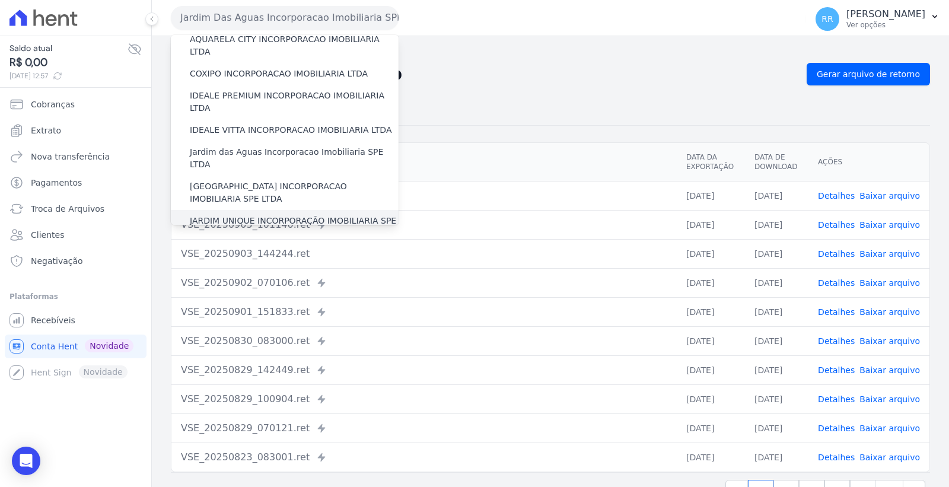
click at [289, 215] on label "JARDIM UNIQUE INCORPORAÇÃO IMOBILIARIA SPE LTDA" at bounding box center [294, 227] width 209 height 25
click at [0, 0] on input "JARDIM UNIQUE INCORPORAÇÃO IMOBILIARIA SPE LTDA" at bounding box center [0, 0] width 0 height 0
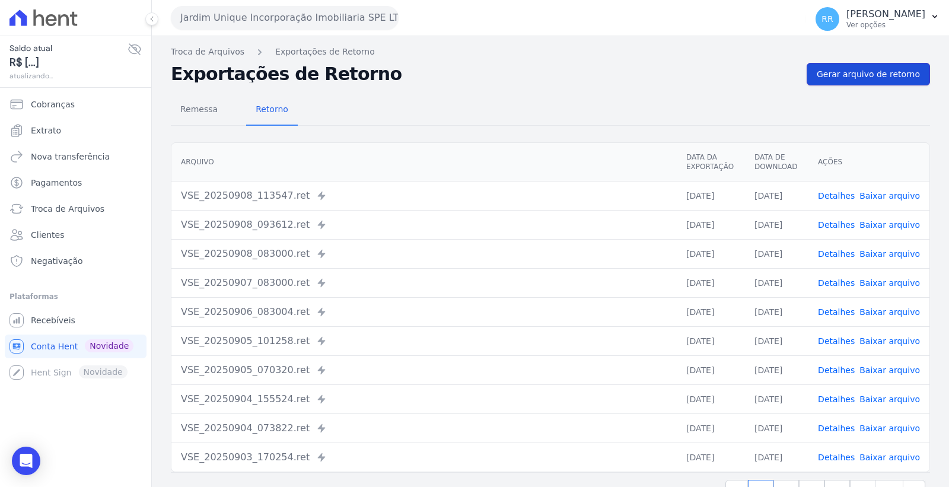
click at [884, 74] on span "Gerar arquivo de retorno" at bounding box center [868, 74] width 103 height 12
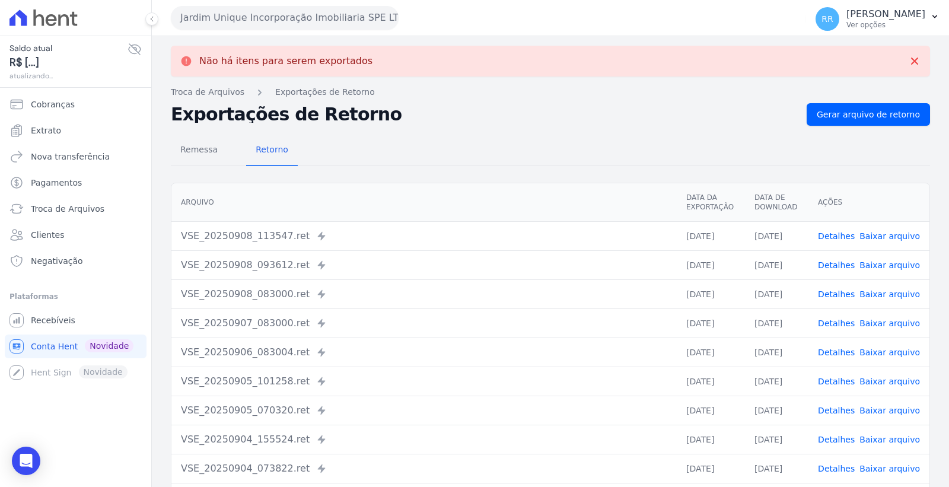
click at [882, 352] on link "Baixar arquivo" at bounding box center [890, 352] width 61 height 9
click at [886, 323] on link "Baixar arquivo" at bounding box center [890, 323] width 61 height 9
click at [889, 295] on link "Baixar arquivo" at bounding box center [890, 293] width 61 height 9
click at [881, 264] on link "Baixar arquivo" at bounding box center [890, 264] width 61 height 9
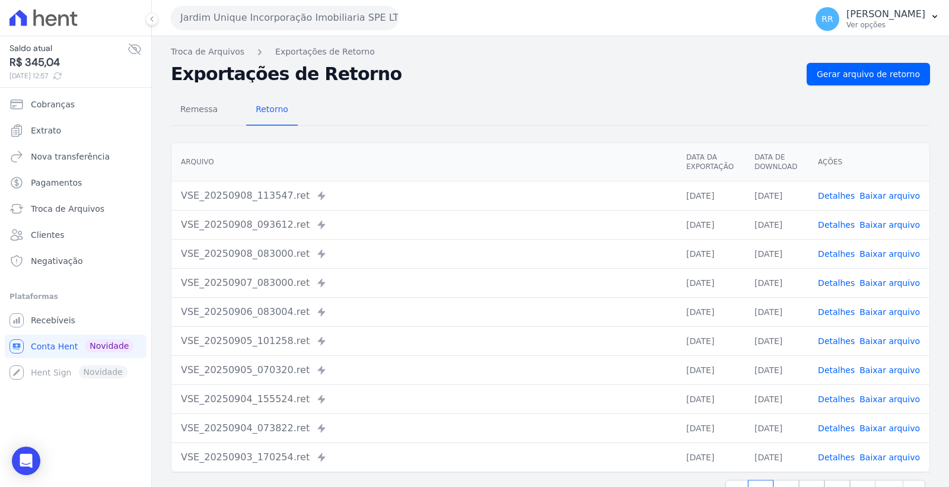
click at [882, 193] on link "Baixar arquivo" at bounding box center [890, 195] width 61 height 9
click at [285, 16] on button "Jardim Unique Incorporação Imobiliaria SPE LTDA" at bounding box center [285, 18] width 228 height 24
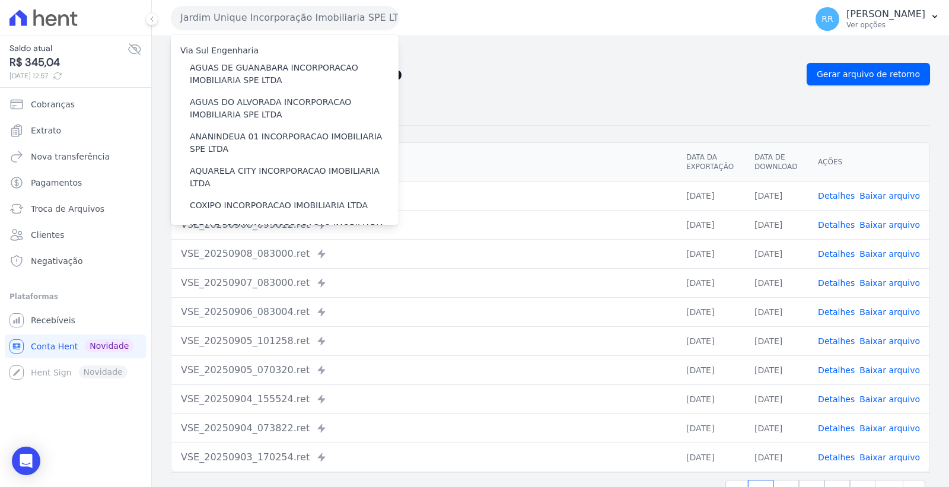
click at [342, 14] on button "Jardim Unique Incorporação Imobiliaria SPE LTDA" at bounding box center [285, 18] width 228 height 24
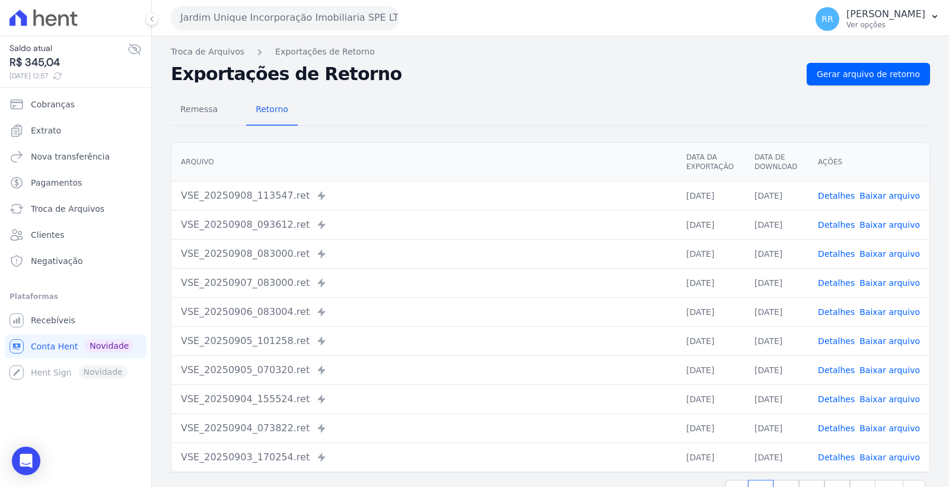
click at [337, 21] on button "Jardim Unique Incorporação Imobiliaria SPE LTDA" at bounding box center [285, 18] width 228 height 24
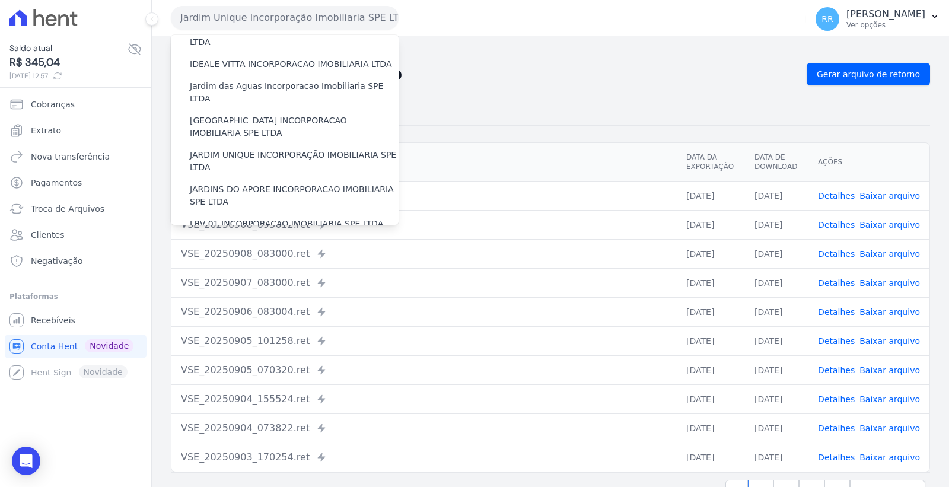
scroll to position [263, 0]
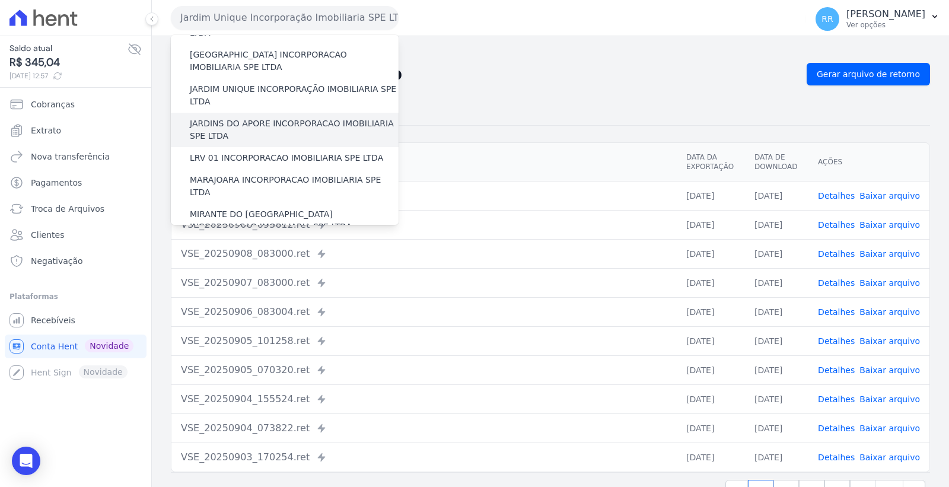
click at [325, 117] on label "JARDINS DO APORE INCORPORACAO IMOBILIARIA SPE LTDA" at bounding box center [294, 129] width 209 height 25
click at [0, 0] on input "JARDINS DO APORE INCORPORACAO IMOBILIARIA SPE LTDA" at bounding box center [0, 0] width 0 height 0
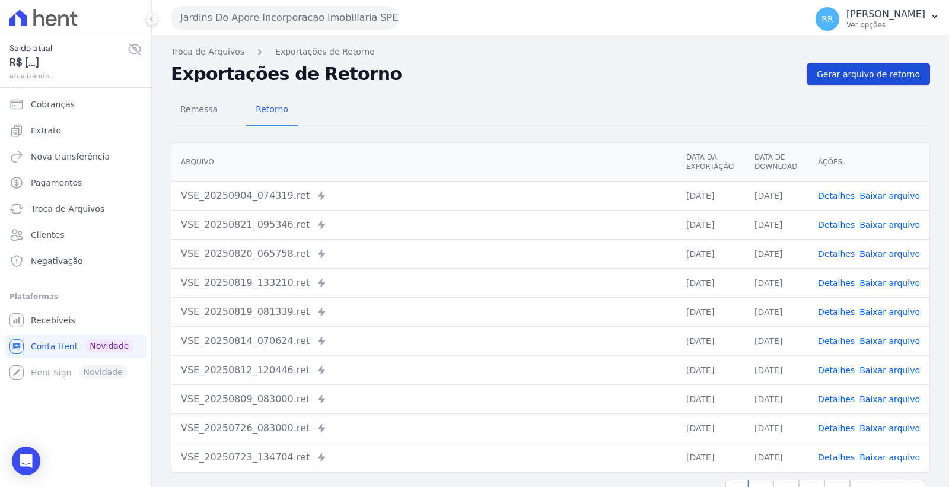
click at [879, 70] on span "Gerar arquivo de retorno" at bounding box center [868, 74] width 103 height 12
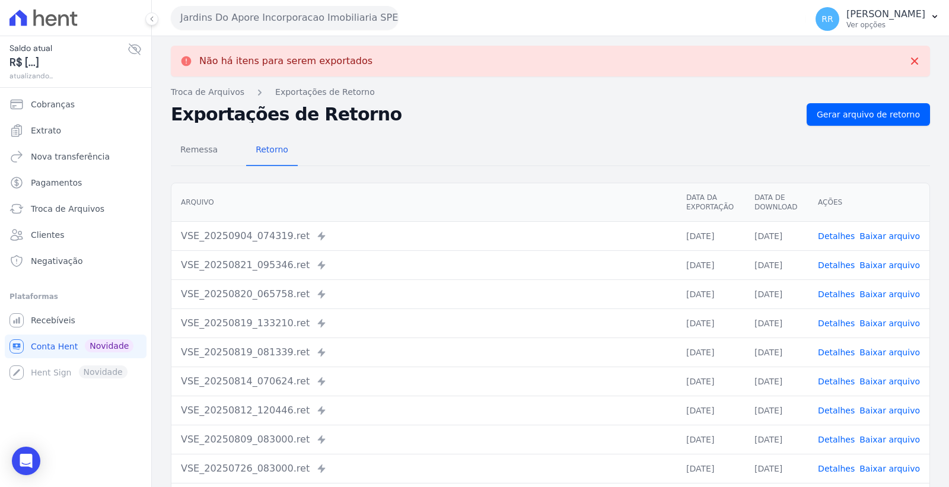
click at [348, 15] on button "Jardins Do Apore Incorporacao Imobiliaria SPE LTDA" at bounding box center [285, 18] width 228 height 24
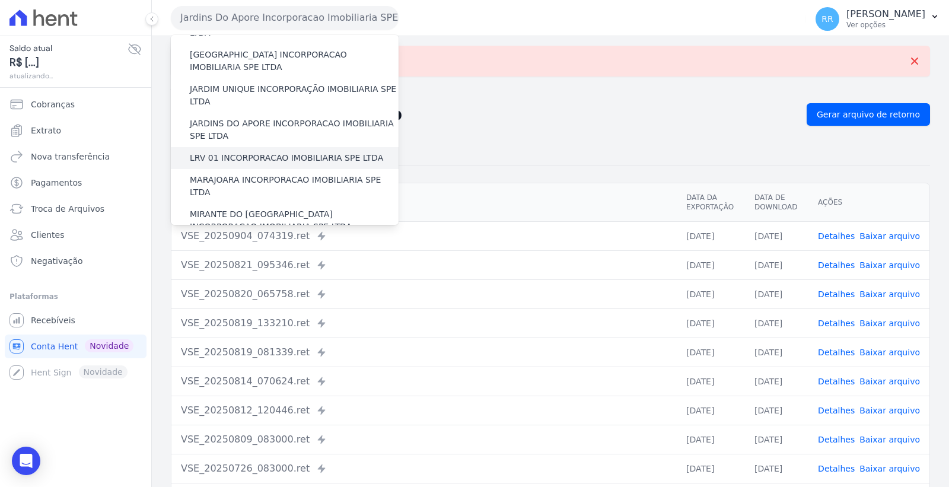
click at [306, 152] on label "LRV 01 INCORPORACAO IMOBILIARIA SPE LTDA" at bounding box center [286, 158] width 193 height 12
click at [0, 0] on input "LRV 01 INCORPORACAO IMOBILIARIA SPE LTDA" at bounding box center [0, 0] width 0 height 0
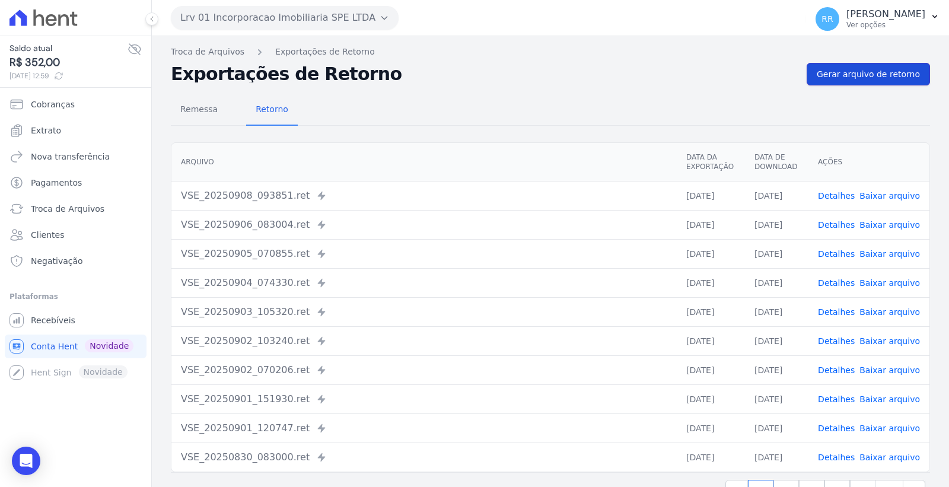
click at [866, 74] on span "Gerar arquivo de retorno" at bounding box center [868, 74] width 103 height 12
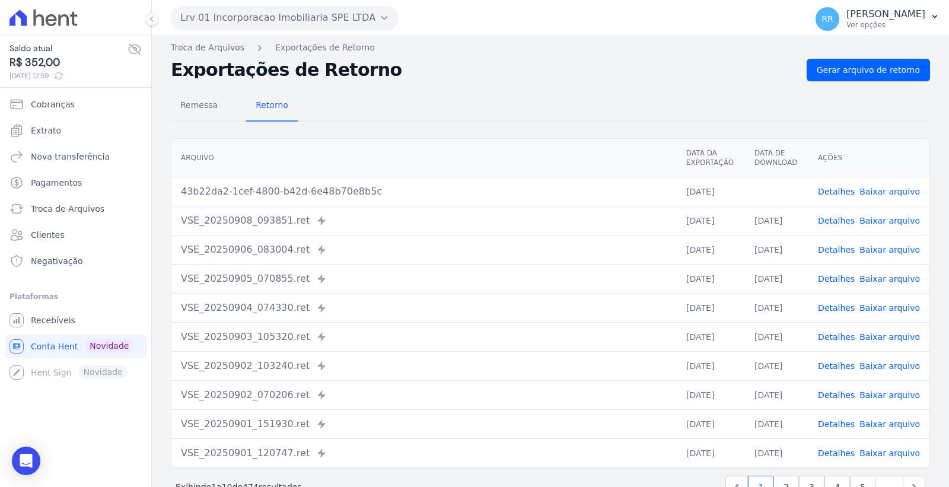
scroll to position [66, 0]
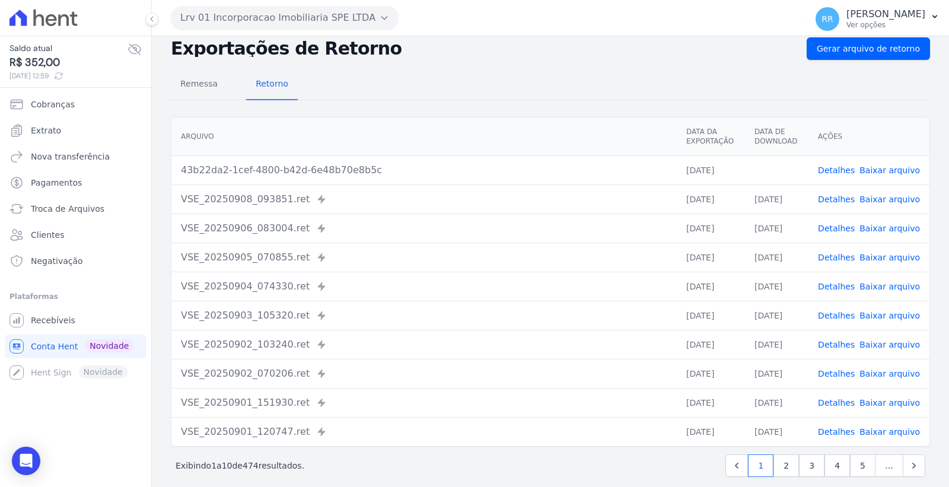
click at [881, 227] on link "Baixar arquivo" at bounding box center [890, 228] width 61 height 9
click at [904, 198] on link "Baixar arquivo" at bounding box center [890, 199] width 61 height 9
click at [888, 166] on link "Baixar arquivo" at bounding box center [890, 170] width 61 height 9
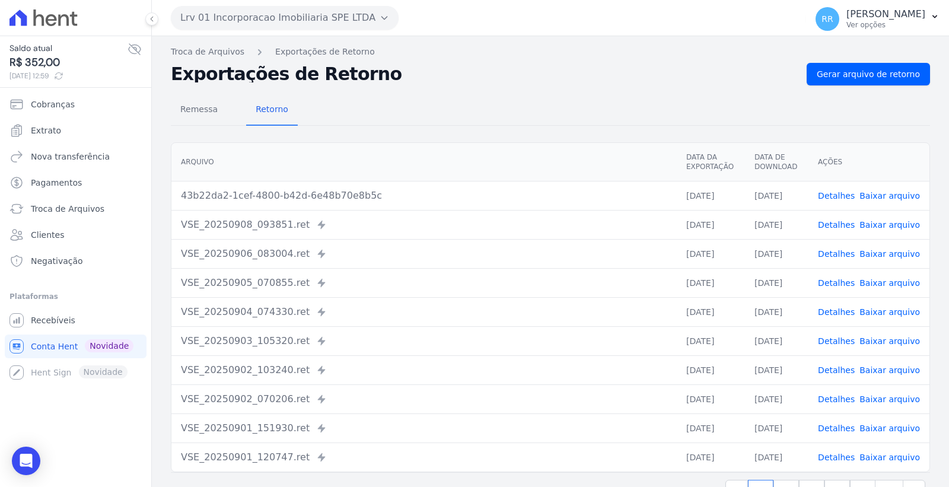
click at [893, 192] on link "Baixar arquivo" at bounding box center [890, 195] width 61 height 9
click at [297, 18] on button "Lrv 01 Incorporacao Imobiliaria SPE LTDA" at bounding box center [285, 18] width 228 height 24
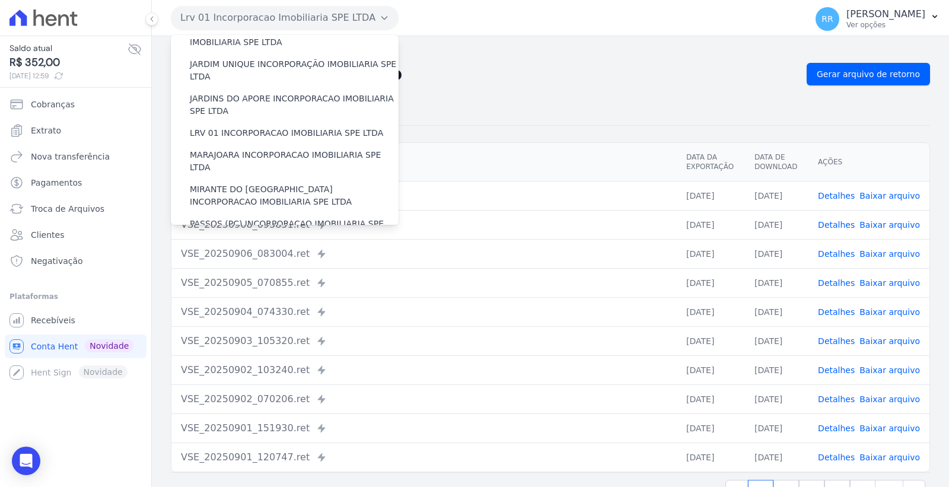
scroll to position [266, 0]
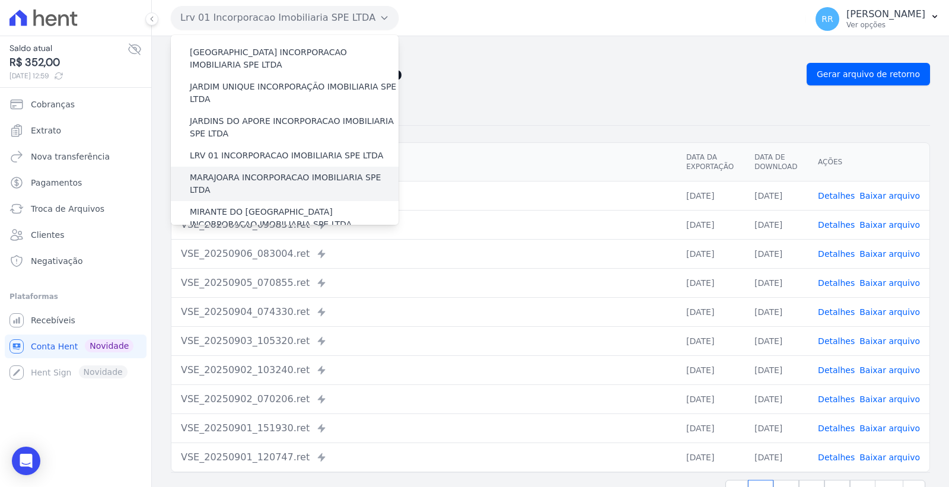
click at [314, 171] on label "MARAJOARA INCORPORACAO IMOBILIARIA SPE LTDA" at bounding box center [294, 183] width 209 height 25
click at [0, 0] on input "MARAJOARA INCORPORACAO IMOBILIARIA SPE LTDA" at bounding box center [0, 0] width 0 height 0
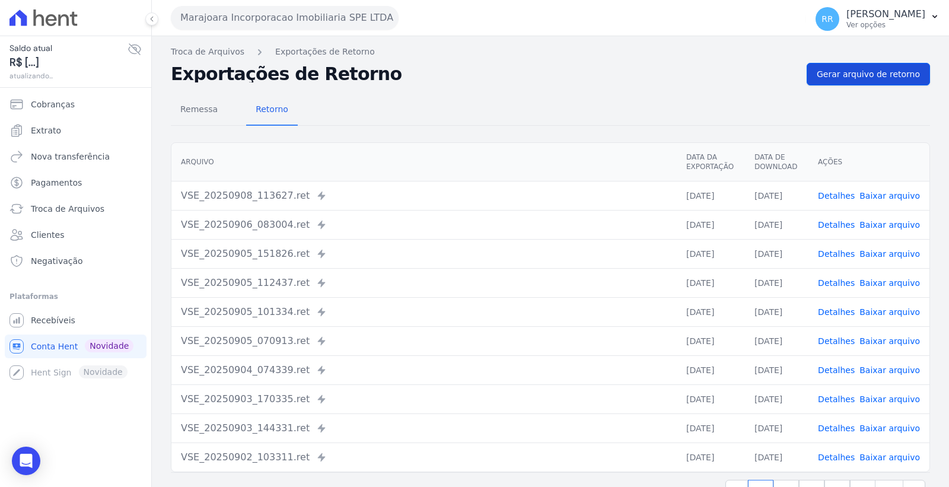
drag, startPoint x: 877, startPoint y: 59, endPoint x: 874, endPoint y: 73, distance: 14.0
click at [877, 62] on div "Troca de Arquivos Exportações de Retorno Exportações de Retorno Gerar arquivo d…" at bounding box center [550, 280] width 797 height 488
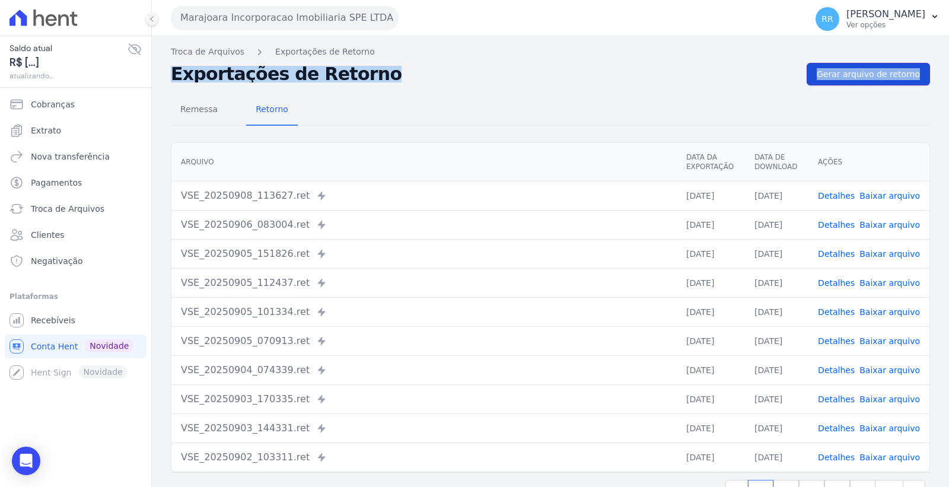
drag, startPoint x: 873, startPoint y: 74, endPoint x: 854, endPoint y: 79, distance: 19.6
click at [873, 75] on span "Gerar arquivo de retorno" at bounding box center [868, 74] width 103 height 12
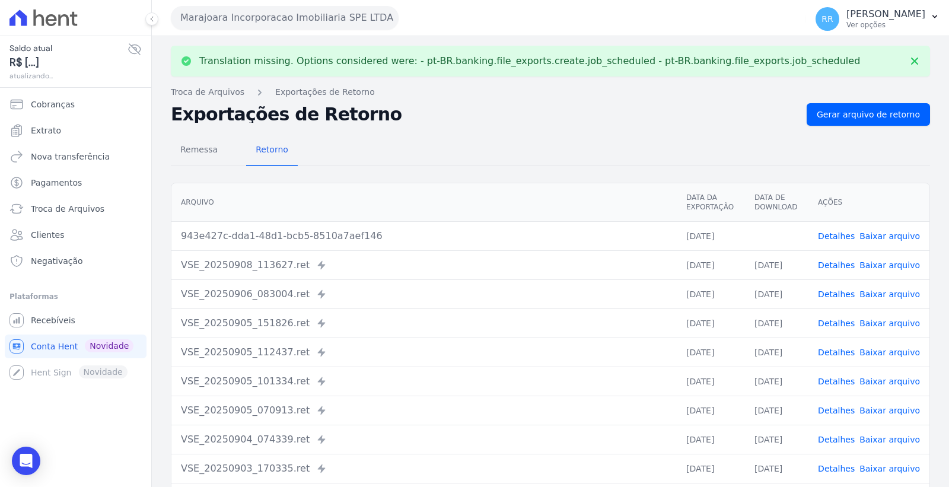
scroll to position [66, 0]
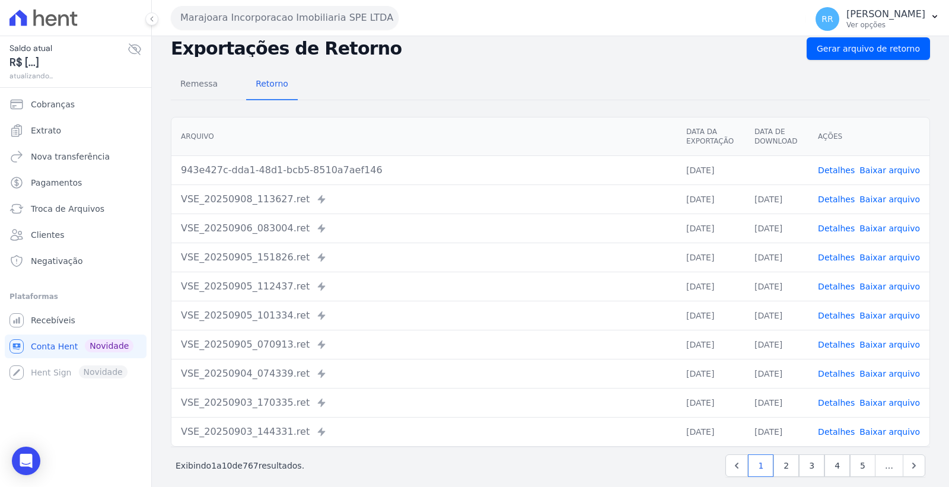
click at [892, 232] on link "Baixar arquivo" at bounding box center [890, 228] width 61 height 9
click at [909, 197] on link "Baixar arquivo" at bounding box center [890, 199] width 61 height 9
click at [894, 167] on link "Baixar arquivo" at bounding box center [890, 170] width 61 height 9
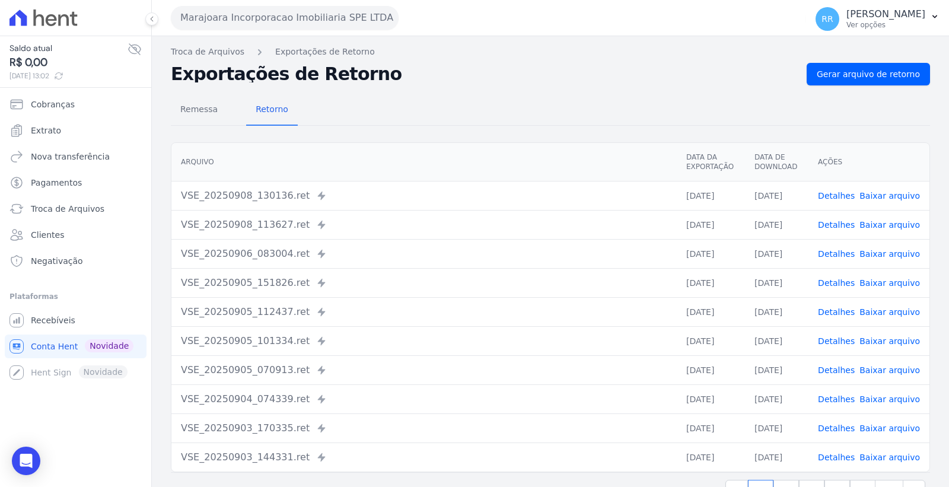
click at [259, 8] on button "Marajoara Incorporacao Imobiliaria SPE LTDA" at bounding box center [285, 18] width 228 height 24
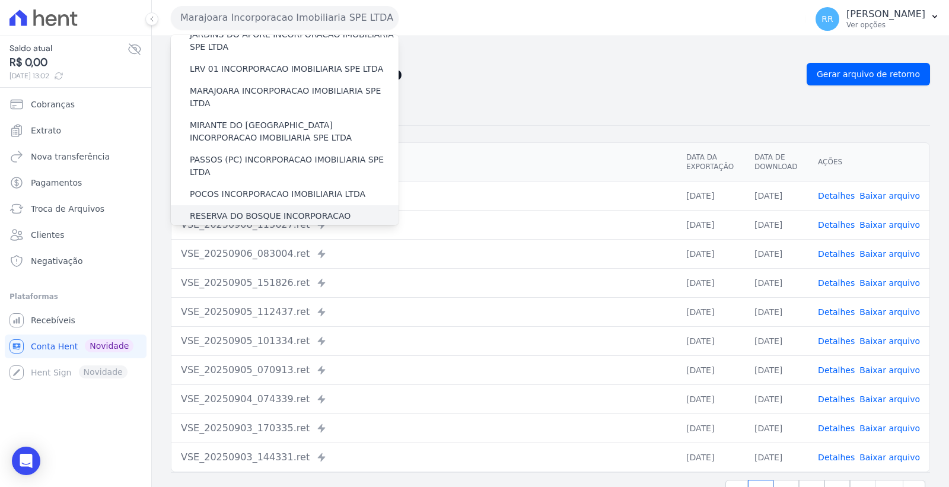
scroll to position [329, 0]
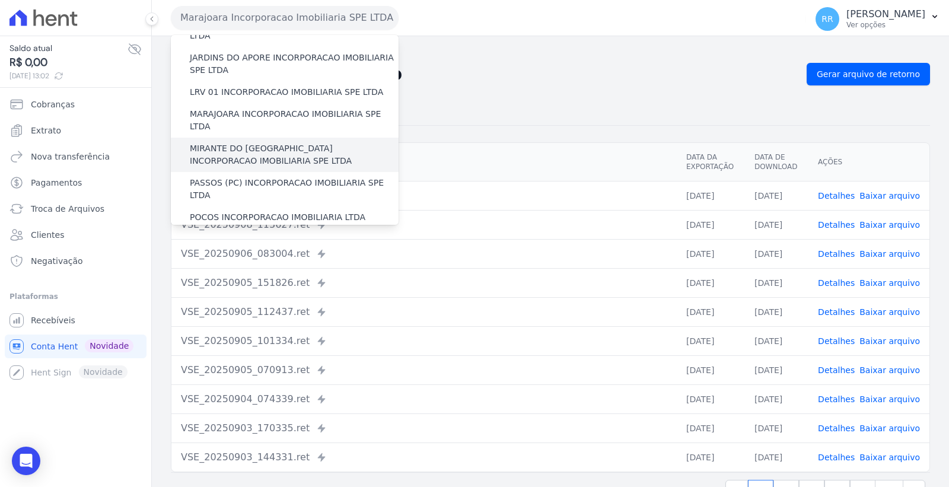
click at [295, 142] on label "MIRANTE DO [GEOGRAPHIC_DATA] INCORPORACAO IMOBILIARIA SPE LTDA" at bounding box center [294, 154] width 209 height 25
click at [0, 0] on input "MIRANTE DO [GEOGRAPHIC_DATA] INCORPORACAO IMOBILIARIA SPE LTDA" at bounding box center [0, 0] width 0 height 0
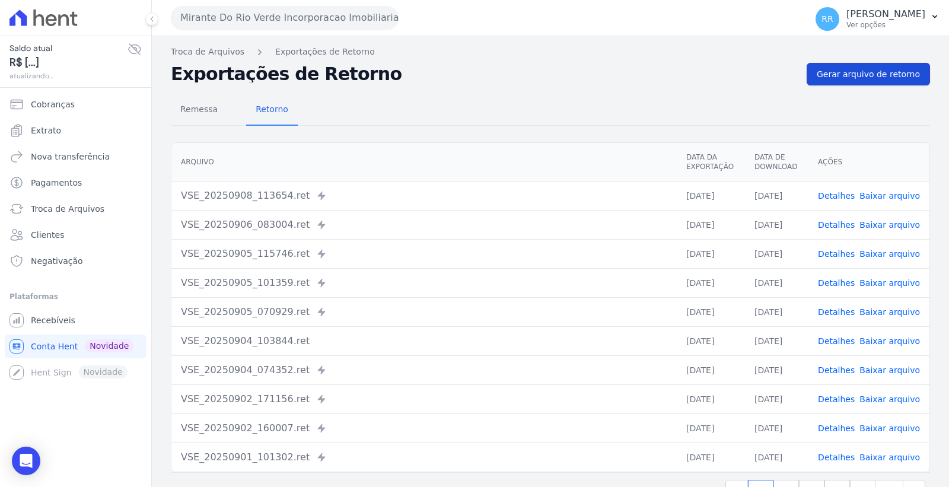
click at [861, 73] on span "Gerar arquivo de retorno" at bounding box center [868, 74] width 103 height 12
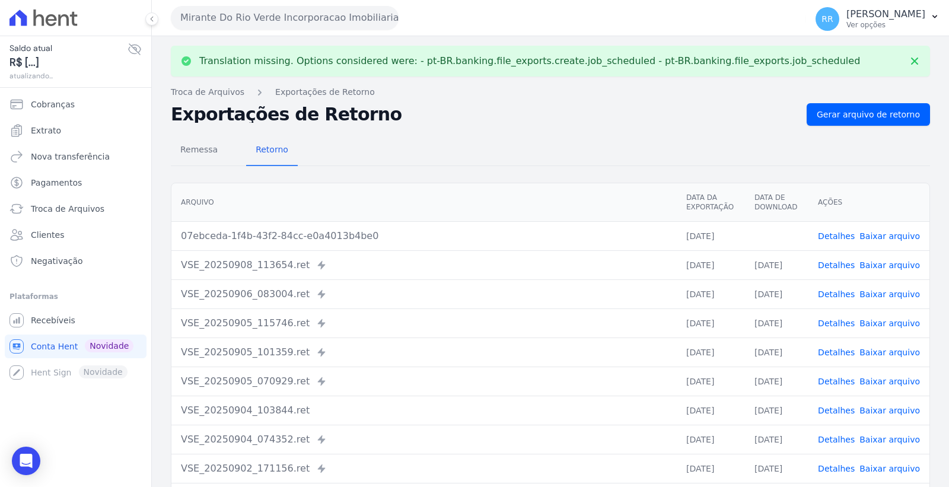
click at [902, 295] on link "Baixar arquivo" at bounding box center [890, 293] width 61 height 9
click at [908, 266] on link "Baixar arquivo" at bounding box center [890, 264] width 61 height 9
click at [886, 236] on link "Baixar arquivo" at bounding box center [890, 235] width 61 height 9
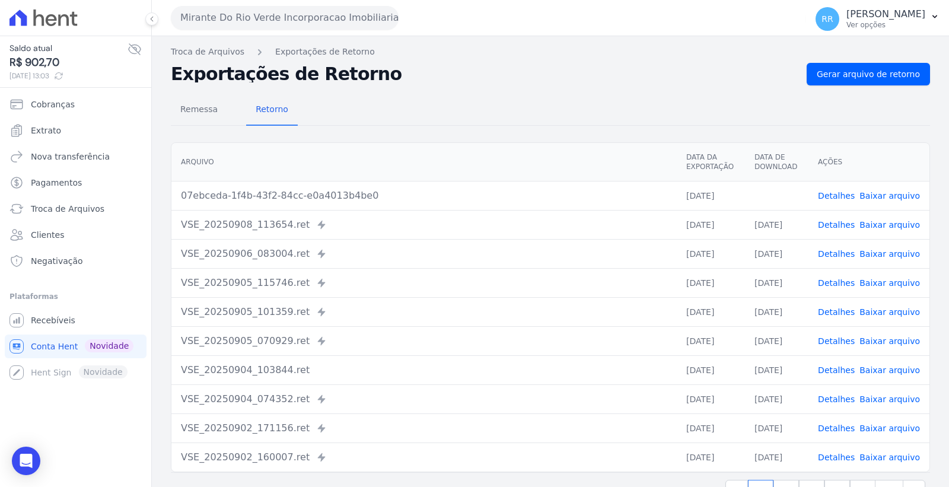
click at [319, 19] on button "Mirante Do Rio Verde Incorporacao Imobiliaria SPE LTDA" at bounding box center [285, 18] width 228 height 24
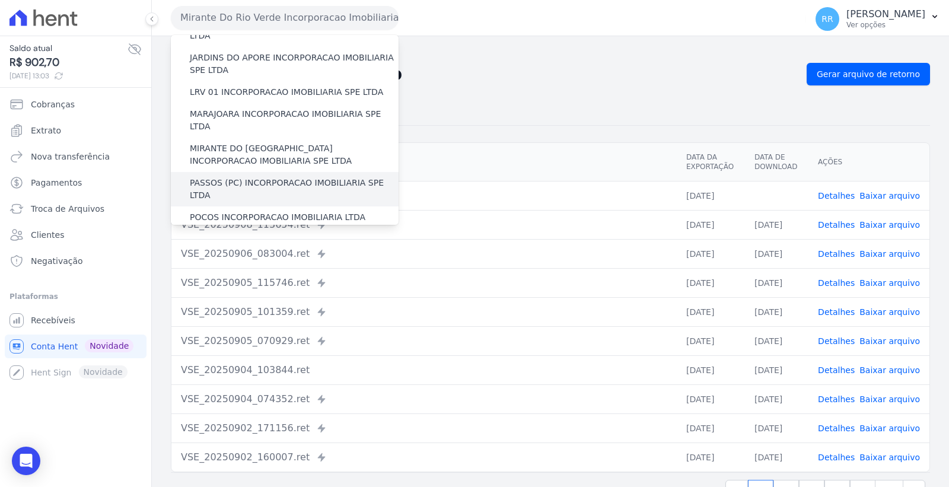
click at [301, 177] on label "PASSOS (PC) INCORPORACAO IMOBILIARIA SPE LTDA" at bounding box center [294, 189] width 209 height 25
click at [0, 0] on input "PASSOS (PC) INCORPORACAO IMOBILIARIA SPE LTDA" at bounding box center [0, 0] width 0 height 0
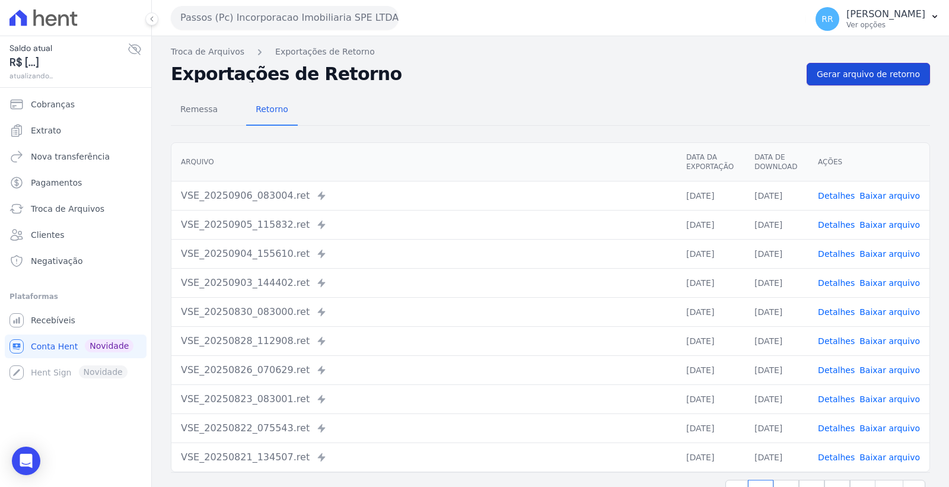
click at [853, 72] on span "Gerar arquivo de retorno" at bounding box center [868, 74] width 103 height 12
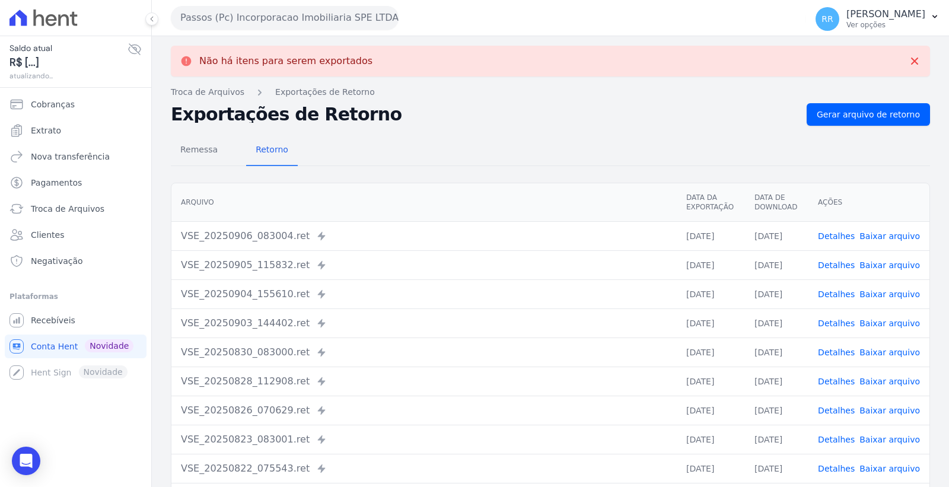
click at [879, 233] on link "Baixar arquivo" at bounding box center [890, 235] width 61 height 9
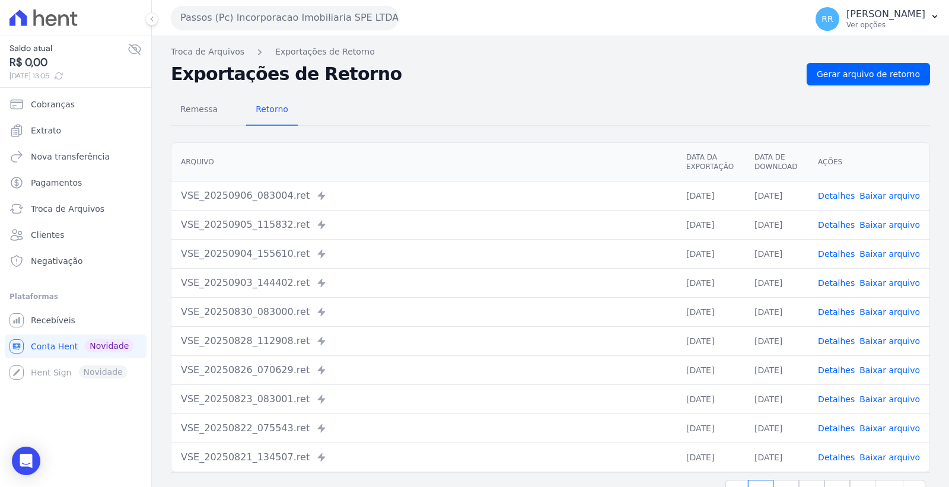
click at [318, 22] on button "Passos (Pc) Incorporacao Imobiliaria SPE LTDA" at bounding box center [285, 18] width 228 height 24
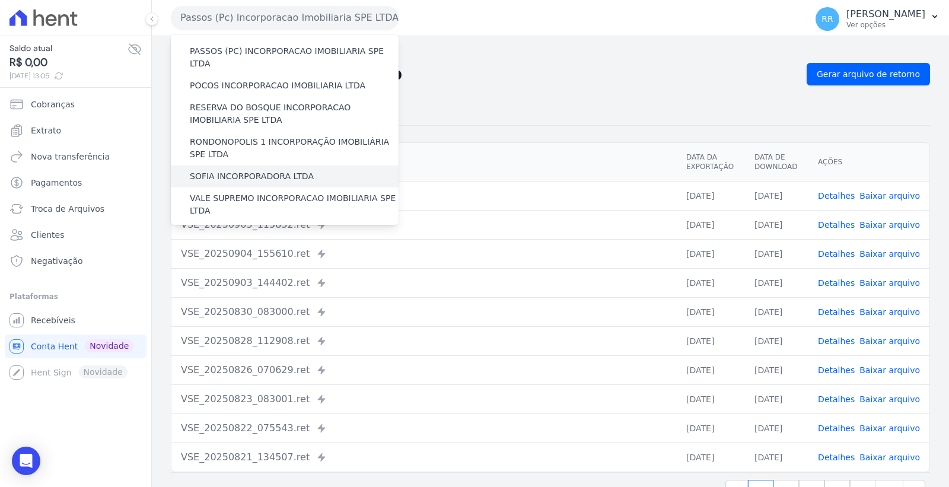
scroll to position [395, 0]
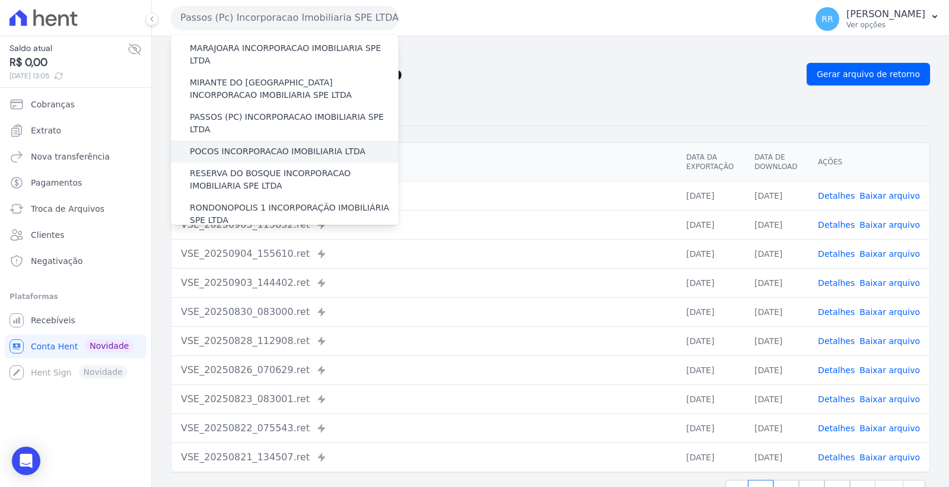
click at [292, 145] on label "POCOS INCORPORACAO IMOBILIARIA LTDA" at bounding box center [278, 151] width 176 height 12
click at [0, 0] on input "POCOS INCORPORACAO IMOBILIARIA LTDA" at bounding box center [0, 0] width 0 height 0
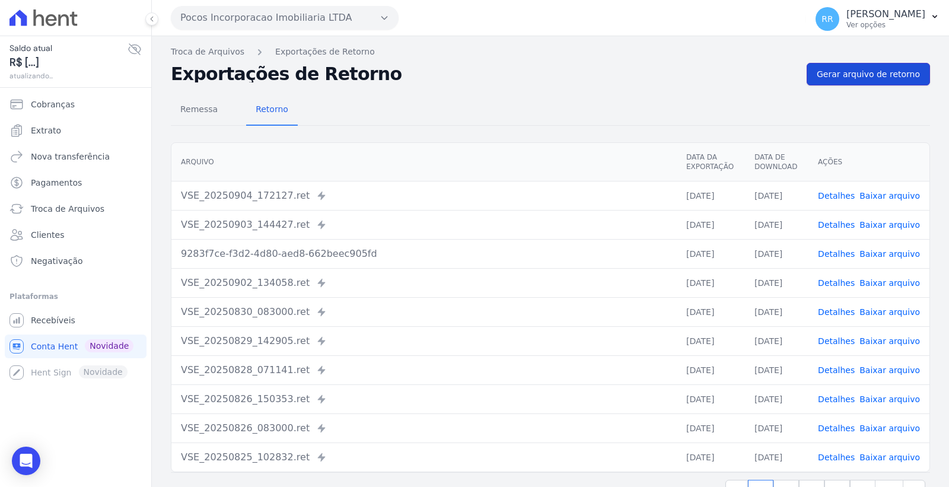
click at [870, 74] on span "Gerar arquivo de retorno" at bounding box center [868, 74] width 103 height 12
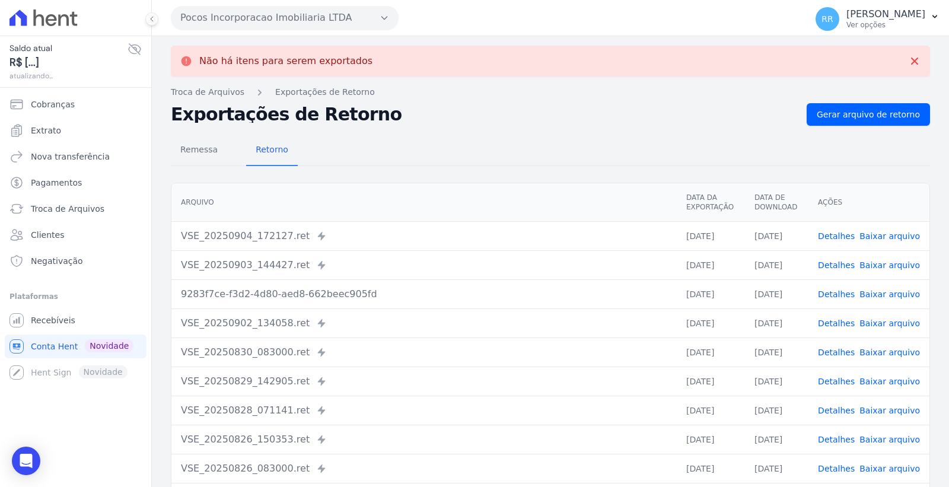
click at [292, 13] on button "Pocos Incorporacao Imobiliaria LTDA" at bounding box center [285, 18] width 228 height 24
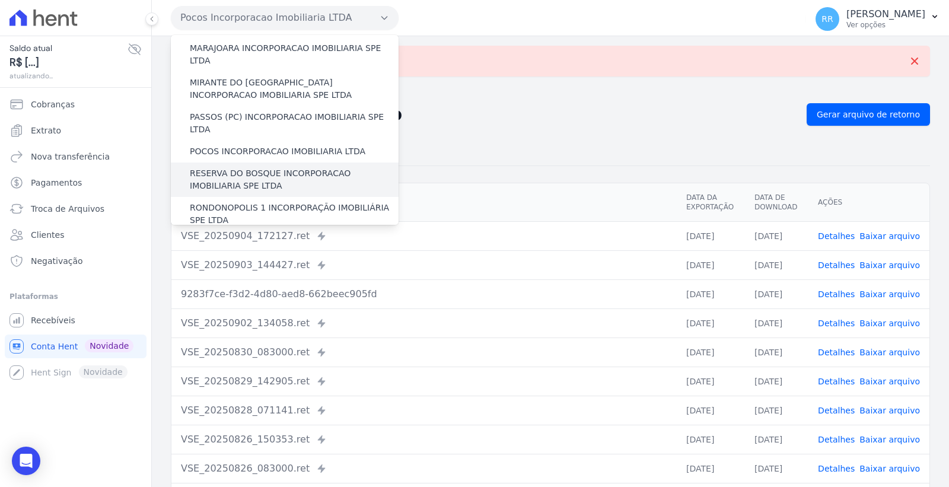
click at [323, 167] on label "RESERVA DO BOSQUE INCORPORACAO IMOBILIARIA SPE LTDA" at bounding box center [294, 179] width 209 height 25
click at [0, 0] on input "RESERVA DO BOSQUE INCORPORACAO IMOBILIARIA SPE LTDA" at bounding box center [0, 0] width 0 height 0
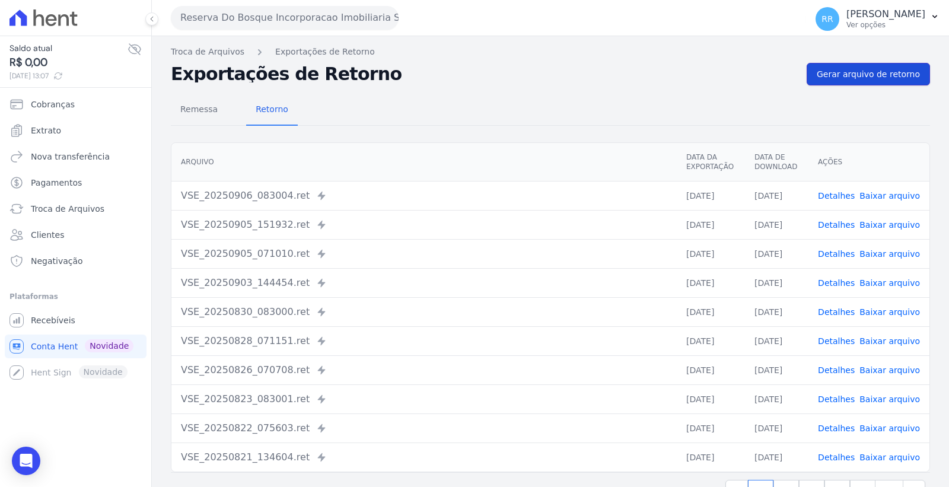
click at [880, 64] on link "Gerar arquivo de retorno" at bounding box center [868, 74] width 123 height 23
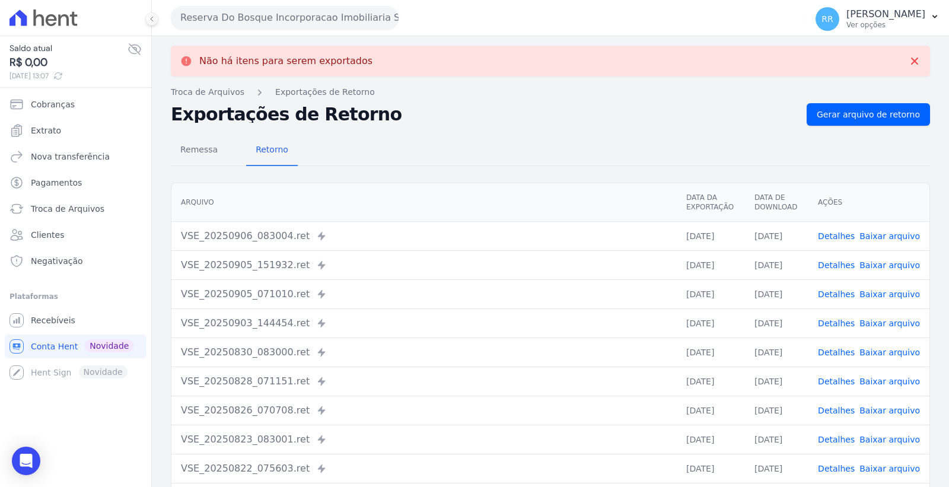
click at [884, 232] on link "Baixar arquivo" at bounding box center [890, 235] width 61 height 9
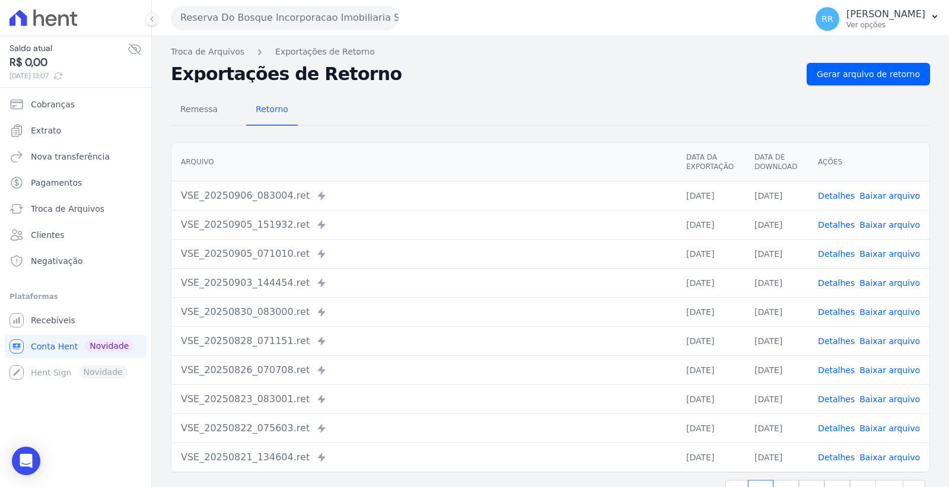
click at [336, 8] on button "Reserva Do Bosque Incorporacao Imobiliaria SPE LTDA" at bounding box center [285, 18] width 228 height 24
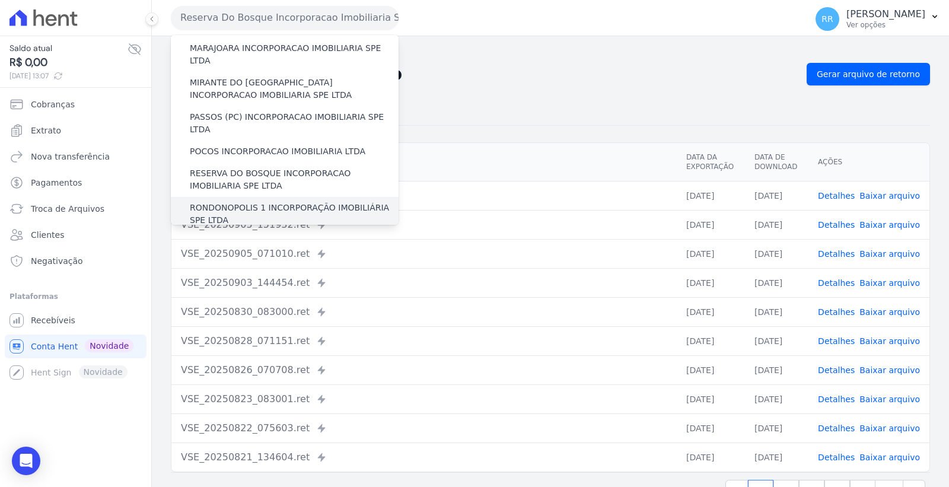
click at [303, 202] on label "RONDONOPOLIS 1 INCORPORAÇÃO IMOBILIÁRIA SPE LTDA" at bounding box center [294, 214] width 209 height 25
click at [0, 0] on input "RONDONOPOLIS 1 INCORPORAÇÃO IMOBILIÁRIA SPE LTDA" at bounding box center [0, 0] width 0 height 0
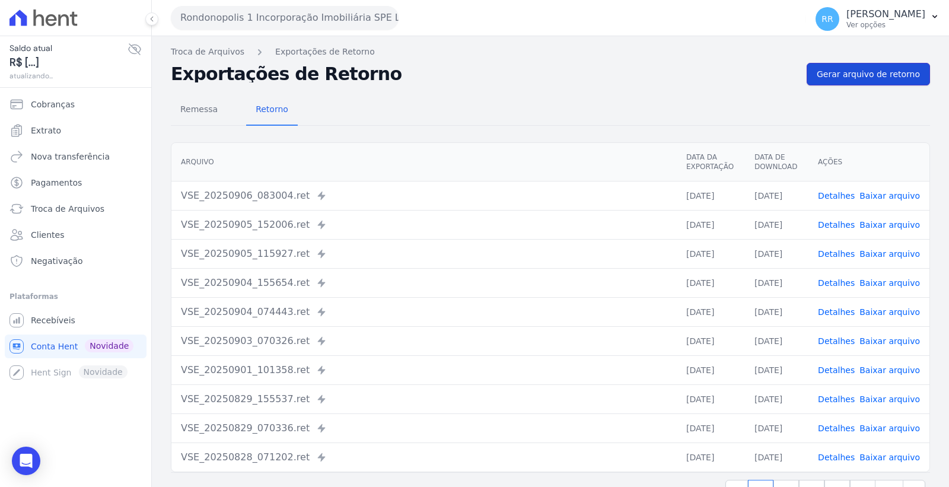
click at [842, 75] on span "Gerar arquivo de retorno" at bounding box center [868, 74] width 103 height 12
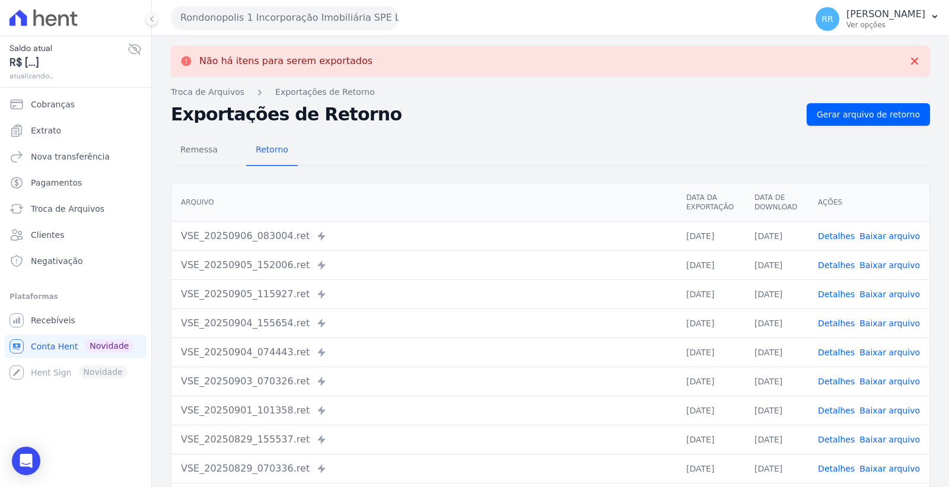
click at [880, 235] on link "Baixar arquivo" at bounding box center [890, 235] width 61 height 9
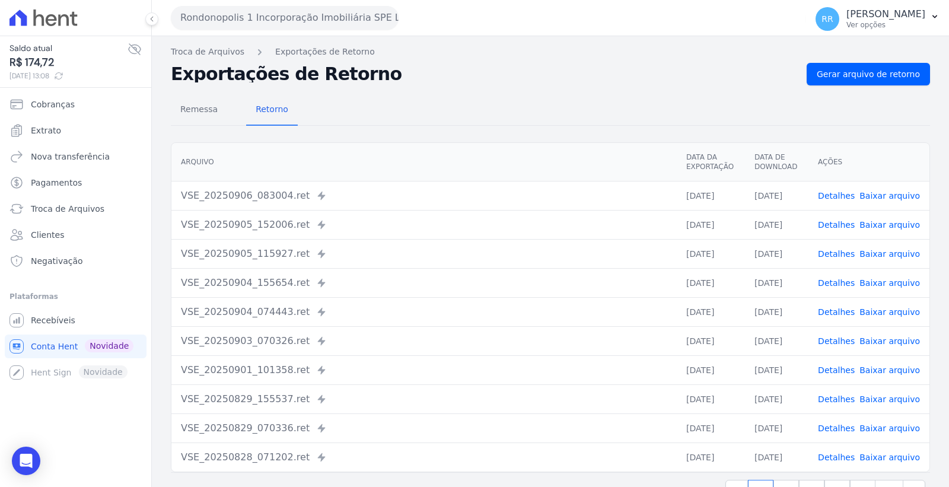
click at [313, 17] on button "Rondonopolis 1 Incorporação Imobiliária SPE LTDA" at bounding box center [285, 18] width 228 height 24
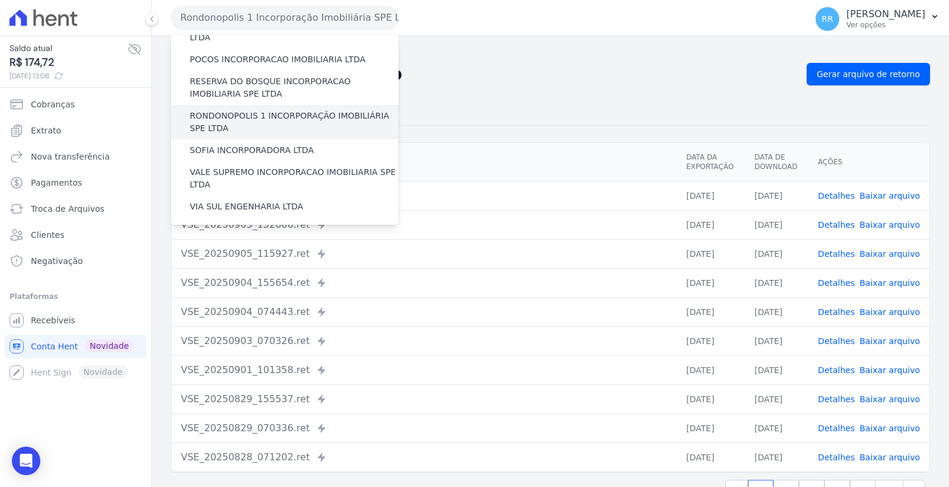
scroll to position [464, 0]
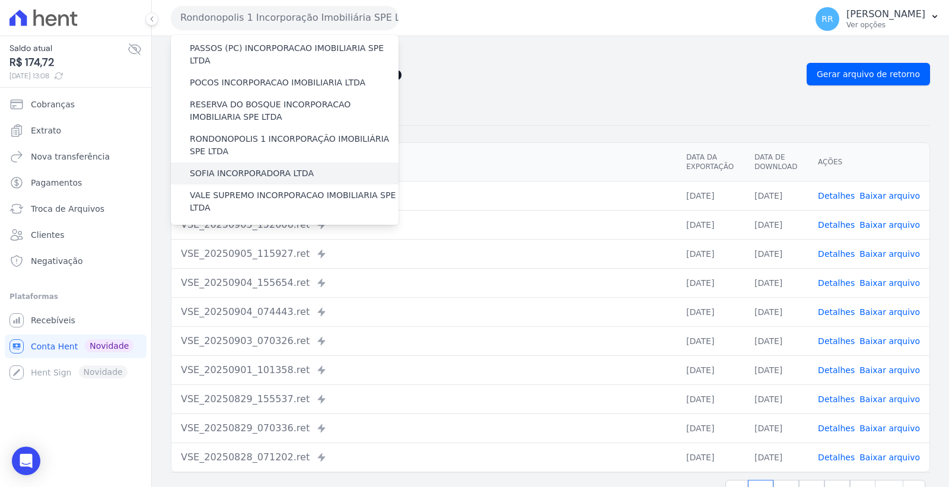
click at [252, 167] on label "SOFIA INCORPORADORA LTDA" at bounding box center [252, 173] width 124 height 12
click at [0, 0] on input "SOFIA INCORPORADORA LTDA" at bounding box center [0, 0] width 0 height 0
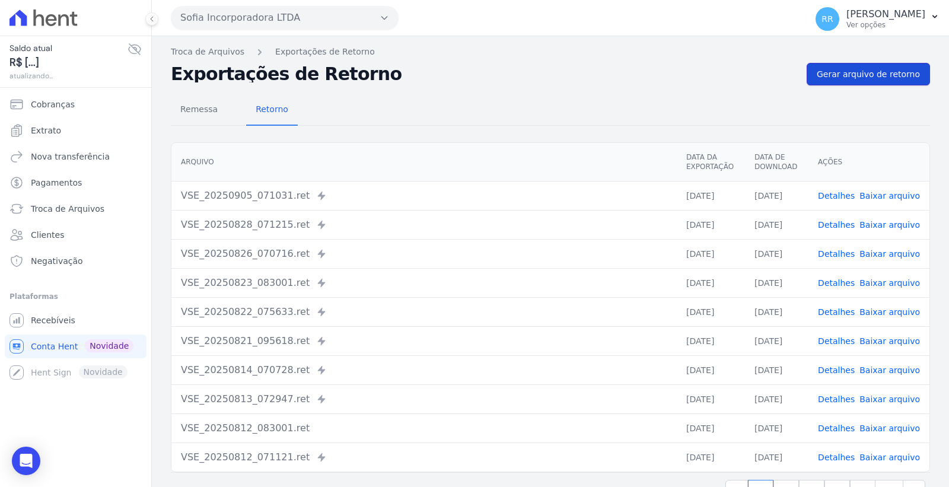
click at [863, 69] on span "Gerar arquivo de retorno" at bounding box center [868, 74] width 103 height 12
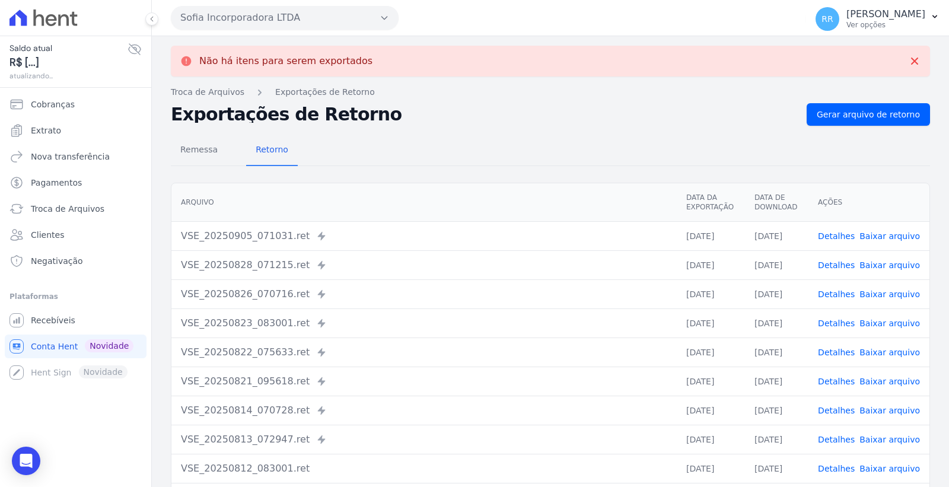
click at [325, 19] on button "Sofia Incorporadora LTDA" at bounding box center [285, 18] width 228 height 24
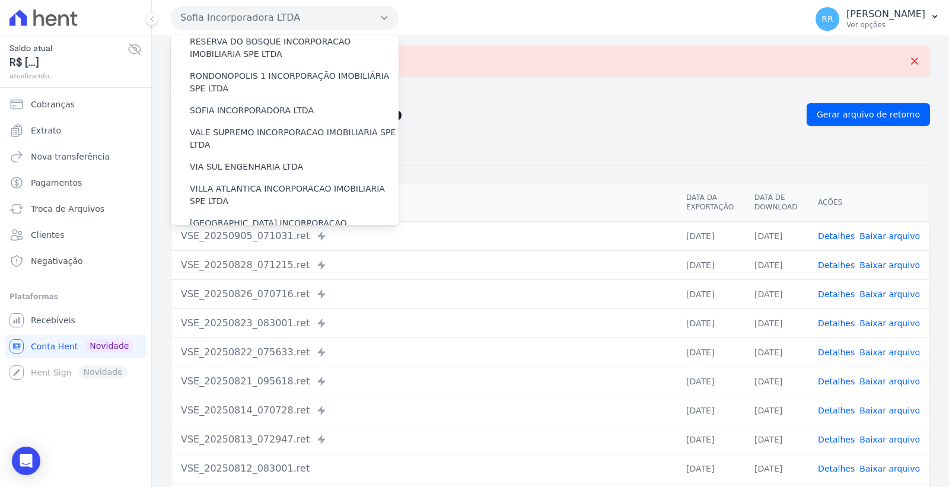
scroll to position [530, 0]
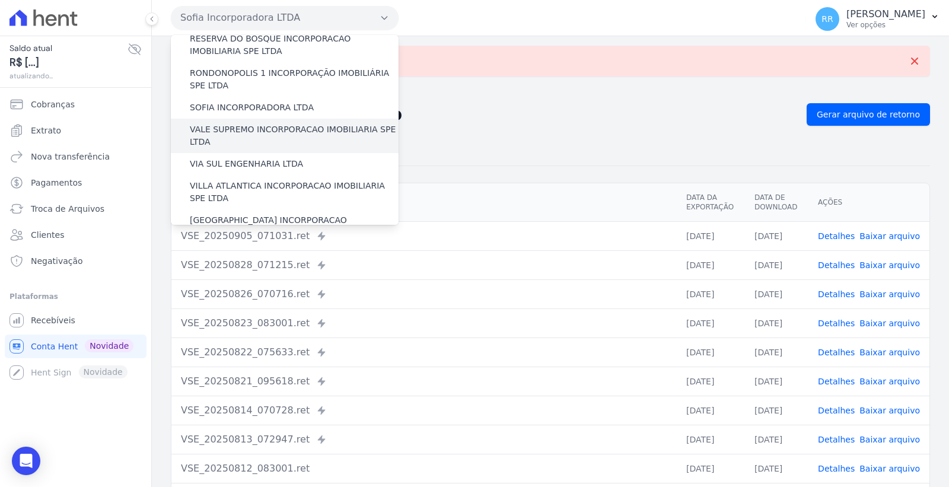
click at [276, 123] on label "VALE SUPREMO INCORPORACAO IMOBILIARIA SPE LTDA" at bounding box center [294, 135] width 209 height 25
click at [0, 0] on input "VALE SUPREMO INCORPORACAO IMOBILIARIA SPE LTDA" at bounding box center [0, 0] width 0 height 0
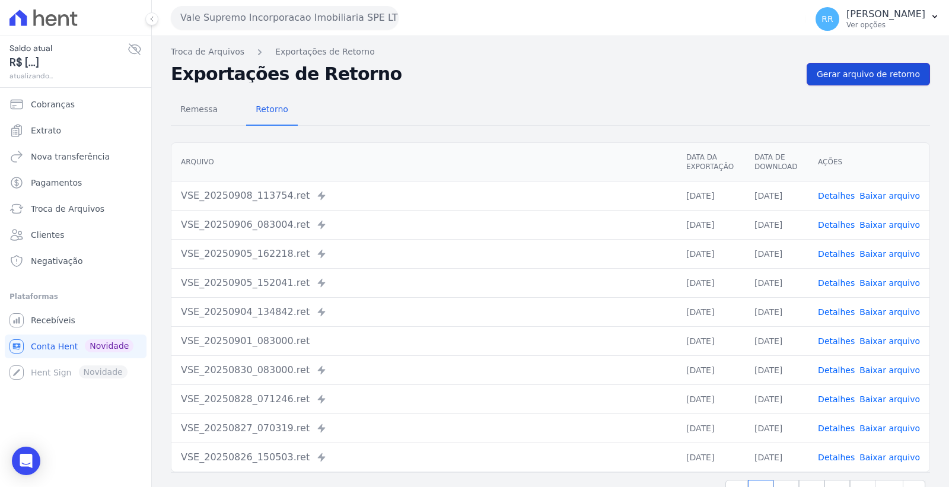
click at [851, 73] on span "Gerar arquivo de retorno" at bounding box center [868, 74] width 103 height 12
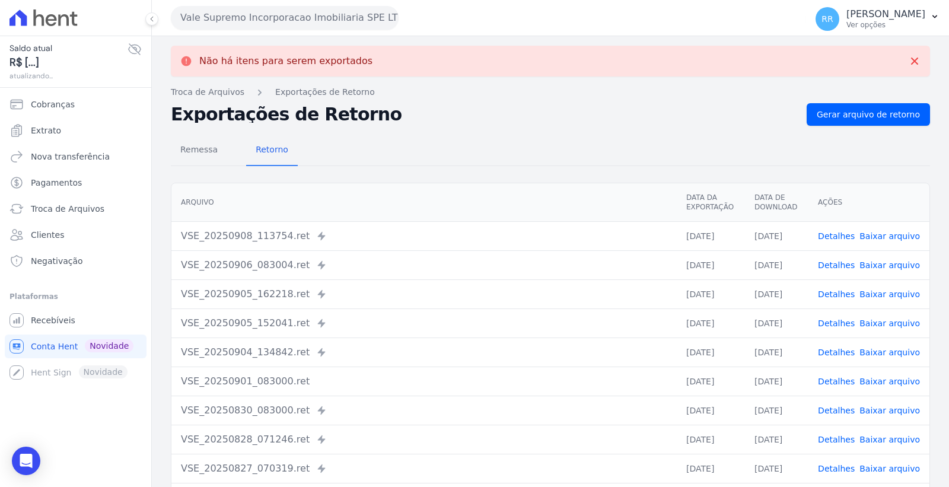
click at [882, 263] on link "Baixar arquivo" at bounding box center [890, 264] width 61 height 9
click at [902, 233] on link "Baixar arquivo" at bounding box center [890, 235] width 61 height 9
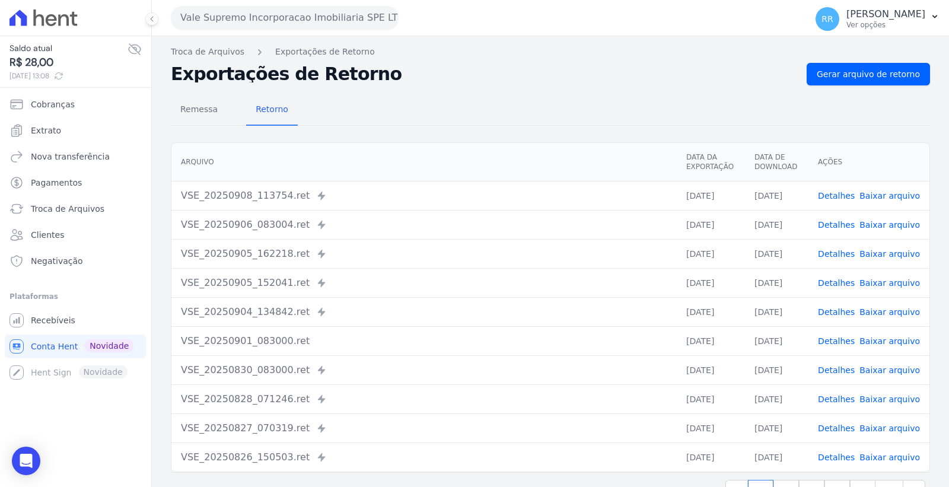
click at [325, 12] on button "Vale Supremo Incorporacao Imobiliaria SPE LTDA" at bounding box center [285, 18] width 228 height 24
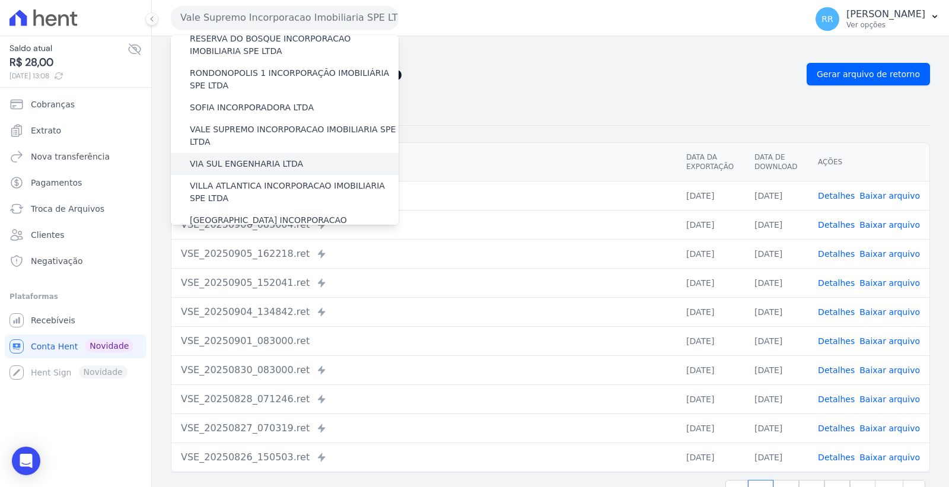
click at [328, 153] on div "VIA SUL ENGENHARIA LTDA" at bounding box center [285, 164] width 228 height 22
click at [265, 158] on label "VIA SUL ENGENHARIA LTDA" at bounding box center [246, 164] width 113 height 12
click at [0, 0] on input "VIA SUL ENGENHARIA LTDA" at bounding box center [0, 0] width 0 height 0
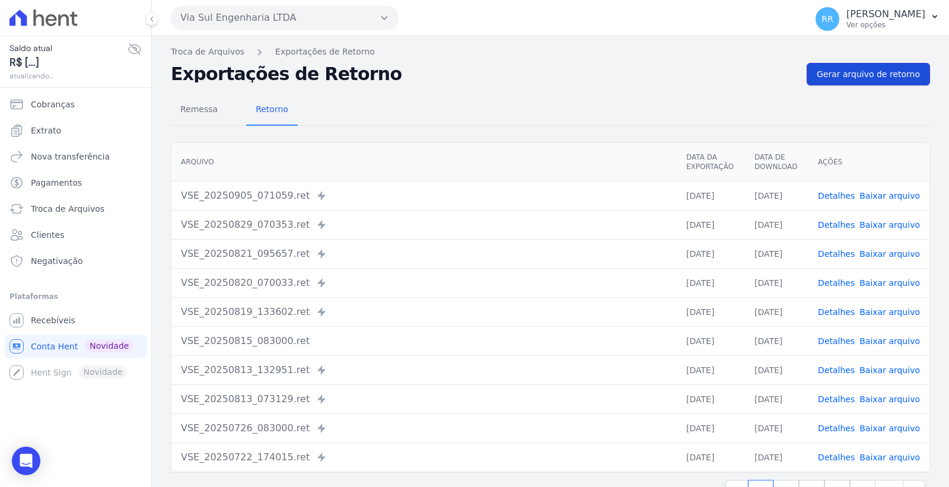
click at [851, 76] on span "Gerar arquivo de retorno" at bounding box center [868, 74] width 103 height 12
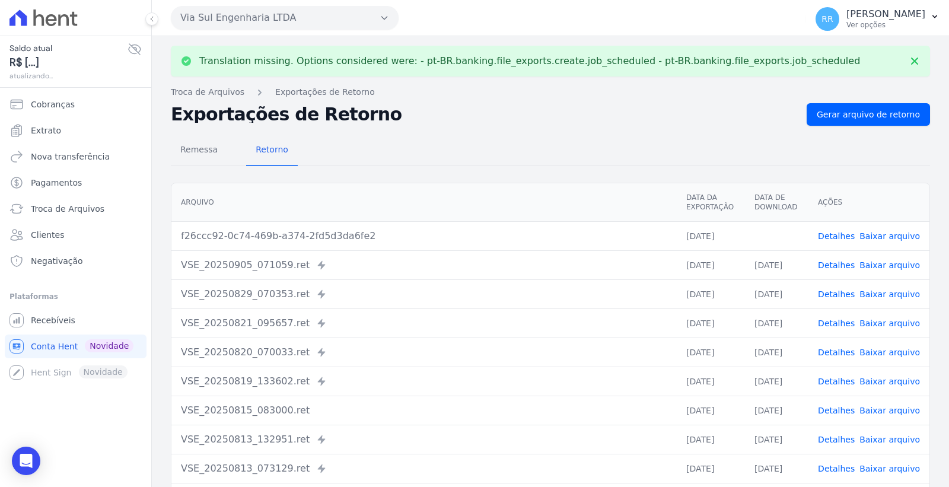
click at [900, 236] on link "Baixar arquivo" at bounding box center [890, 235] width 61 height 9
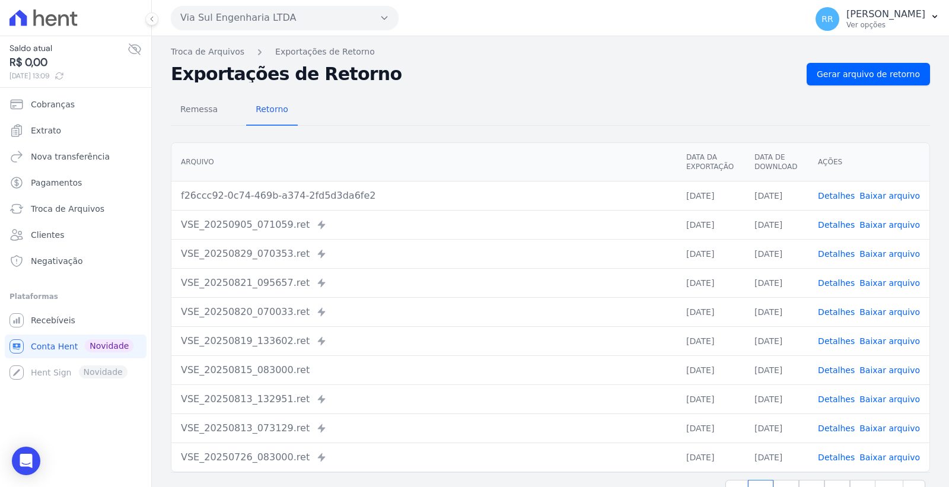
click at [880, 196] on link "Baixar arquivo" at bounding box center [890, 195] width 61 height 9
click at [858, 75] on span "Gerar arquivo de retorno" at bounding box center [868, 74] width 103 height 12
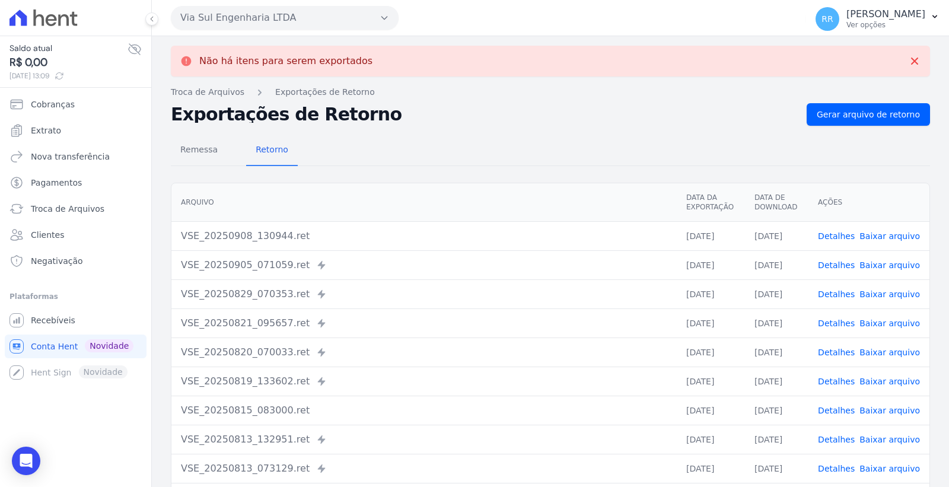
drag, startPoint x: 874, startPoint y: 234, endPoint x: 850, endPoint y: 242, distance: 25.5
click at [873, 234] on link "Baixar arquivo" at bounding box center [890, 235] width 61 height 9
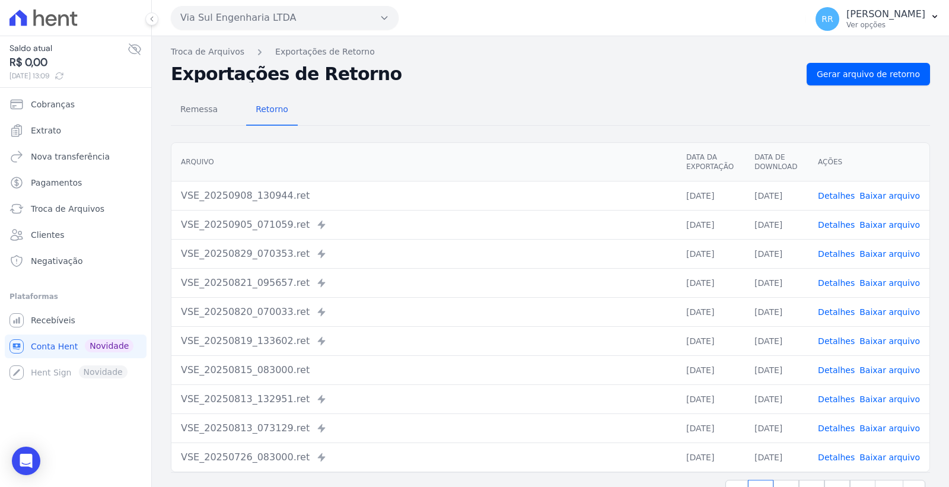
click at [299, 10] on button "Via Sul Engenharia LTDA" at bounding box center [285, 18] width 228 height 24
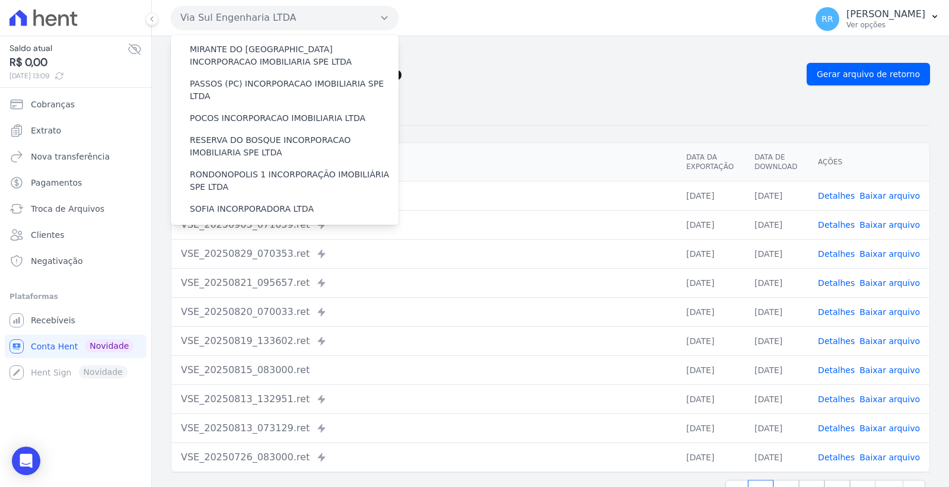
scroll to position [530, 0]
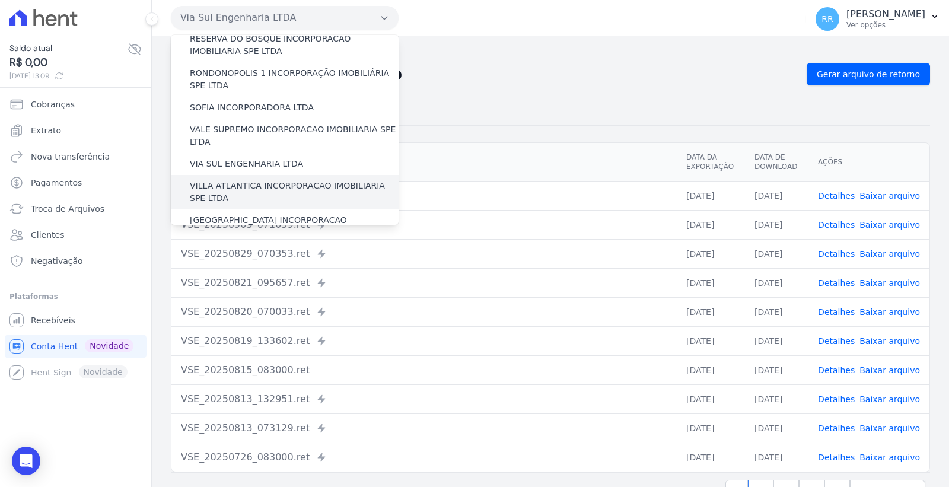
click at [311, 180] on label "VILLA ATLANTICA INCORPORACAO IMOBILIARIA SPE LTDA" at bounding box center [294, 192] width 209 height 25
click at [0, 0] on input "VILLA ATLANTICA INCORPORACAO IMOBILIARIA SPE LTDA" at bounding box center [0, 0] width 0 height 0
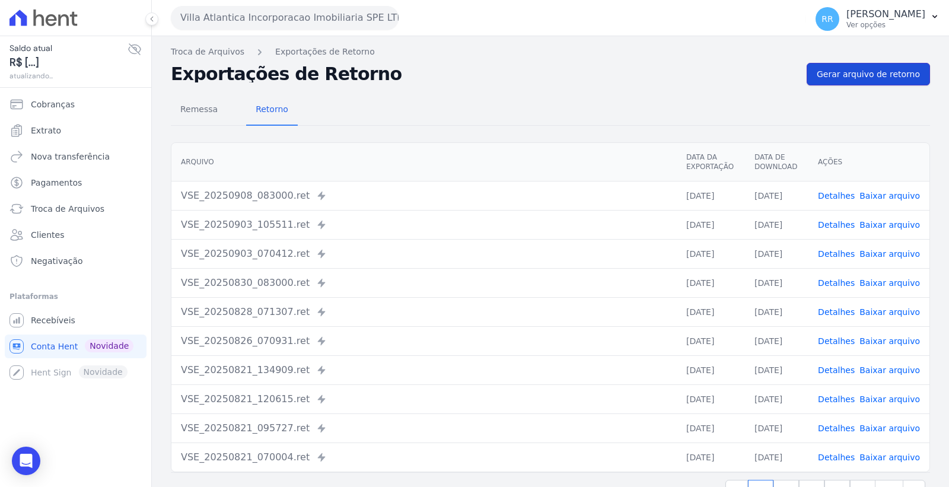
click at [852, 74] on span "Gerar arquivo de retorno" at bounding box center [868, 74] width 103 height 12
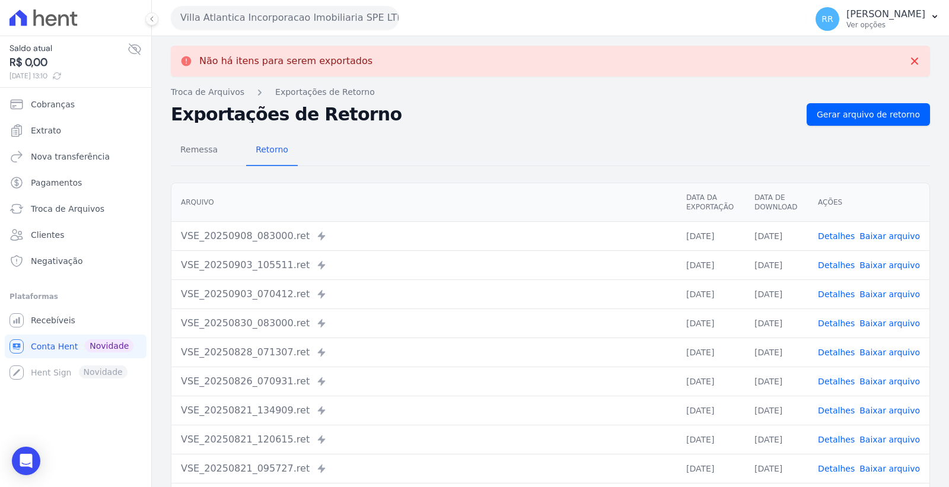
drag, startPoint x: 879, startPoint y: 234, endPoint x: 811, endPoint y: 234, distance: 68.2
click at [879, 234] on link "Baixar arquivo" at bounding box center [890, 235] width 61 height 9
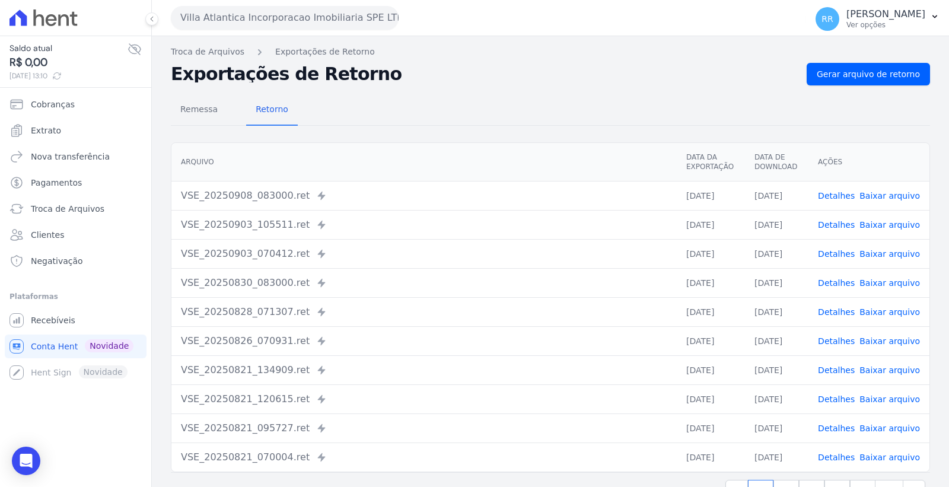
click at [306, 15] on button "Villa Atlantica Incorporacao Imobiliaria SPE LTDA" at bounding box center [285, 18] width 228 height 24
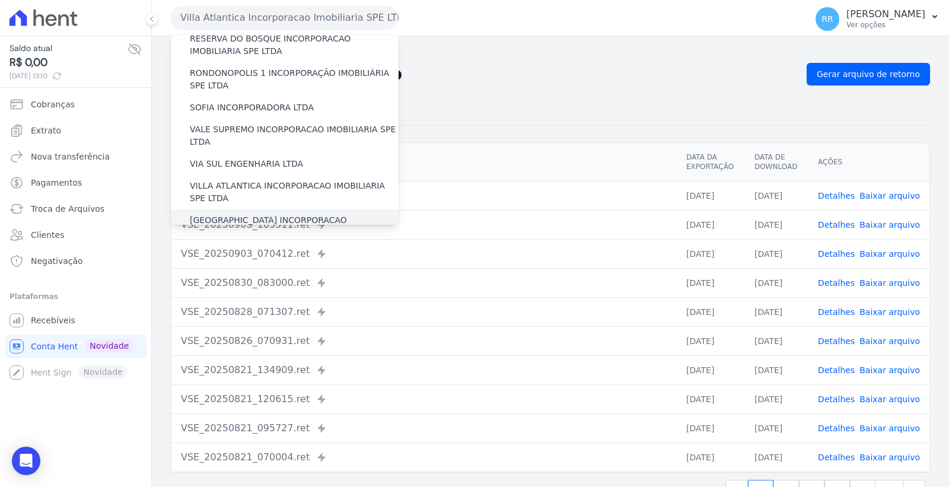
click at [306, 214] on label "[GEOGRAPHIC_DATA] INCORPORACAO IMOBILIARIA SPE LTDA" at bounding box center [294, 226] width 209 height 25
click at [0, 0] on input "[GEOGRAPHIC_DATA] INCORPORACAO IMOBILIARIA SPE LTDA" at bounding box center [0, 0] width 0 height 0
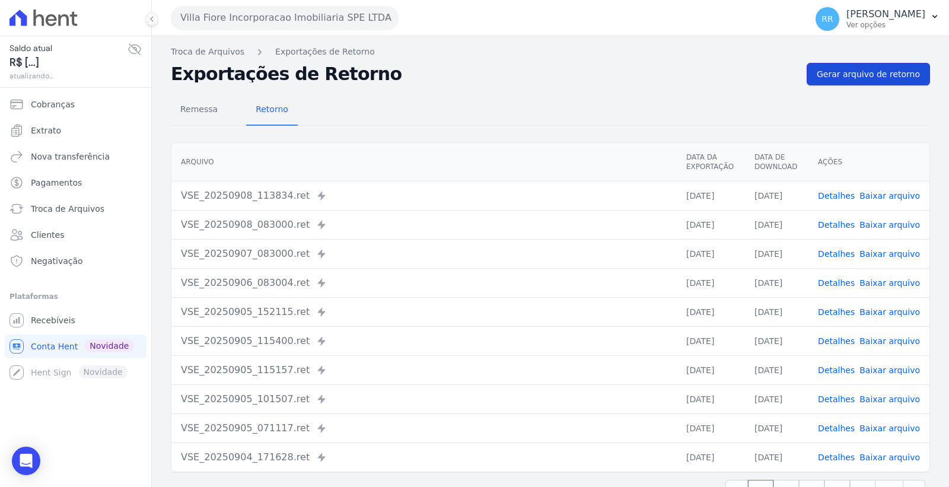
drag, startPoint x: 875, startPoint y: 68, endPoint x: 819, endPoint y: 74, distance: 56.7
click at [875, 68] on span "Gerar arquivo de retorno" at bounding box center [868, 74] width 103 height 12
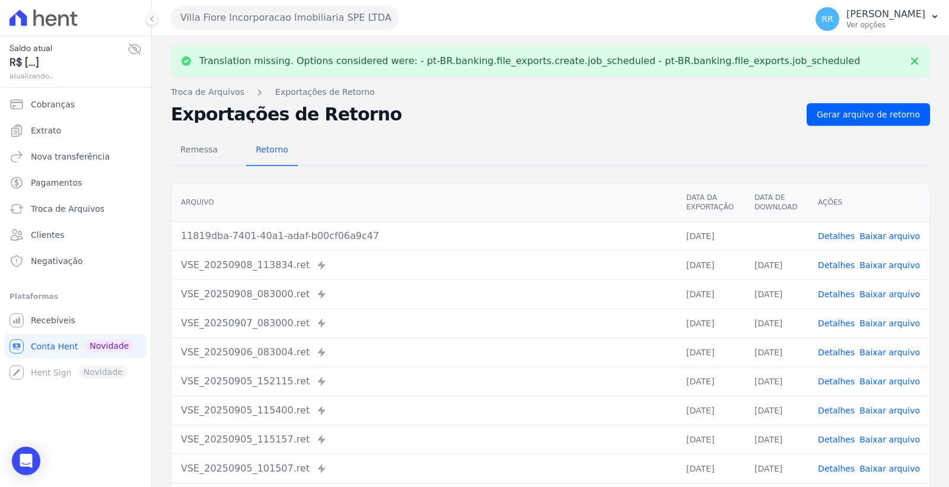
click at [896, 351] on link "Baixar arquivo" at bounding box center [890, 352] width 61 height 9
click at [898, 322] on link "Baixar arquivo" at bounding box center [890, 323] width 61 height 9
click at [895, 291] on link "Baixar arquivo" at bounding box center [890, 293] width 61 height 9
click at [893, 262] on tbody "11819dba-7401-40a1-adaf-b00cf06a9c47 [DATE] Detalhes Baixar arquivo VSE_2025090…" at bounding box center [550, 366] width 758 height 291
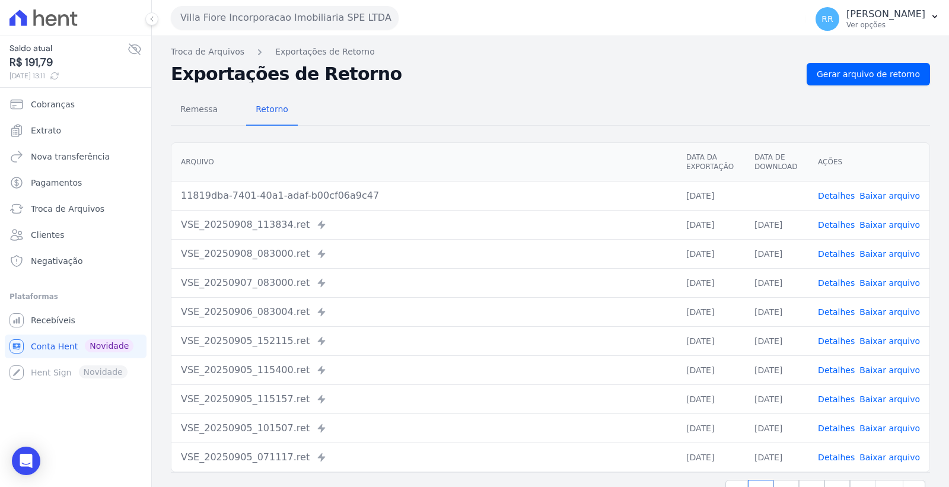
click at [884, 227] on link "Baixar arquivo" at bounding box center [890, 224] width 61 height 9
click at [886, 194] on link "Baixar arquivo" at bounding box center [890, 195] width 61 height 9
drag, startPoint x: 235, startPoint y: 16, endPoint x: 236, endPoint y: 30, distance: 14.2
click at [235, 15] on button "Villa Fiore Incorporacao Imobiliaria SPE LTDA" at bounding box center [285, 18] width 228 height 24
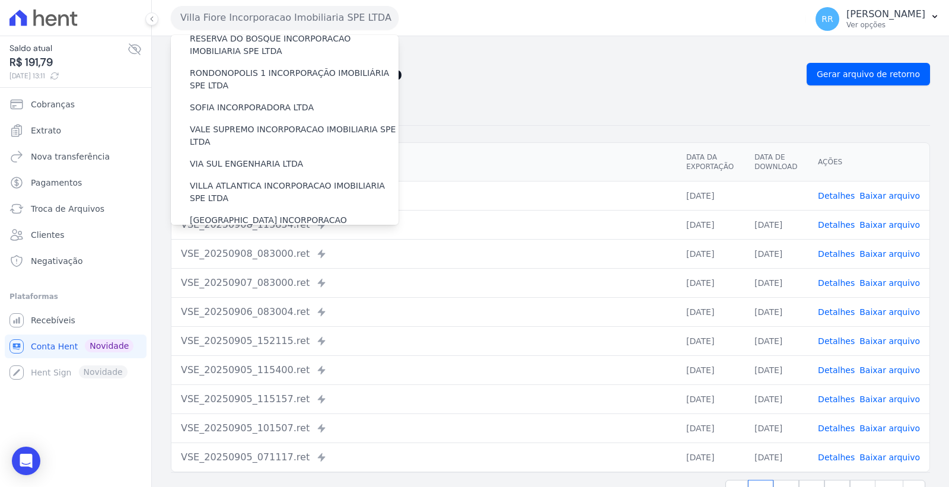
click at [279, 249] on label "VILLA TROPICAL INCORPORAÇÃO IMOBILIÁRIA SPE LTDA" at bounding box center [294, 261] width 209 height 25
click at [0, 0] on input "VILLA TROPICAL INCORPORAÇÃO IMOBILIÁRIA SPE LTDA" at bounding box center [0, 0] width 0 height 0
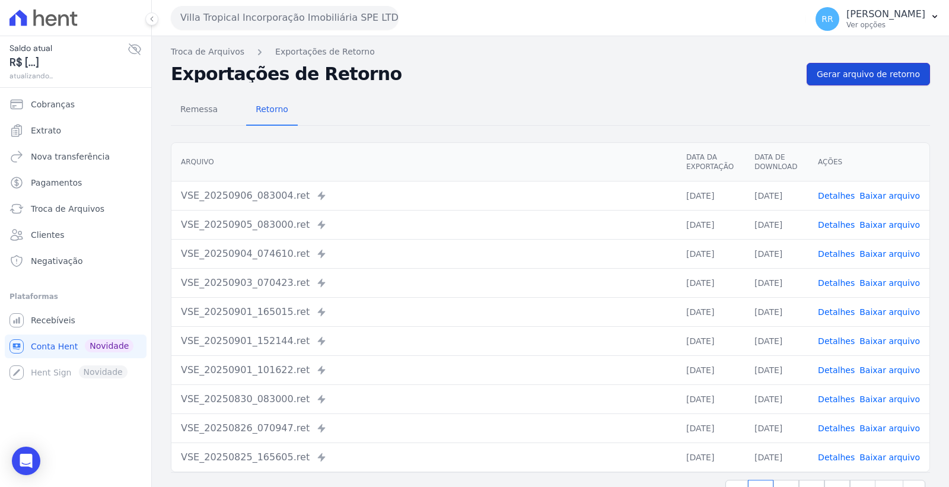
click at [873, 69] on span "Gerar arquivo de retorno" at bounding box center [868, 74] width 103 height 12
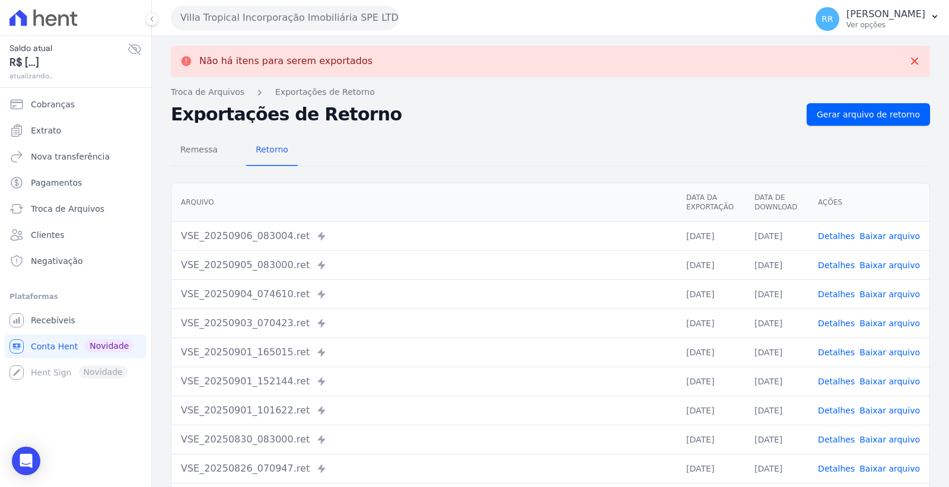
click at [873, 126] on div "Remessa Retorno [GEOGRAPHIC_DATA] Data da Exportação Data de Download Ações VSE…" at bounding box center [550, 340] width 759 height 429
drag, startPoint x: 834, startPoint y: 115, endPoint x: 801, endPoint y: 116, distance: 33.2
click at [834, 115] on span "Gerar arquivo de retorno" at bounding box center [868, 115] width 103 height 12
